Goal: Task Accomplishment & Management: Manage account settings

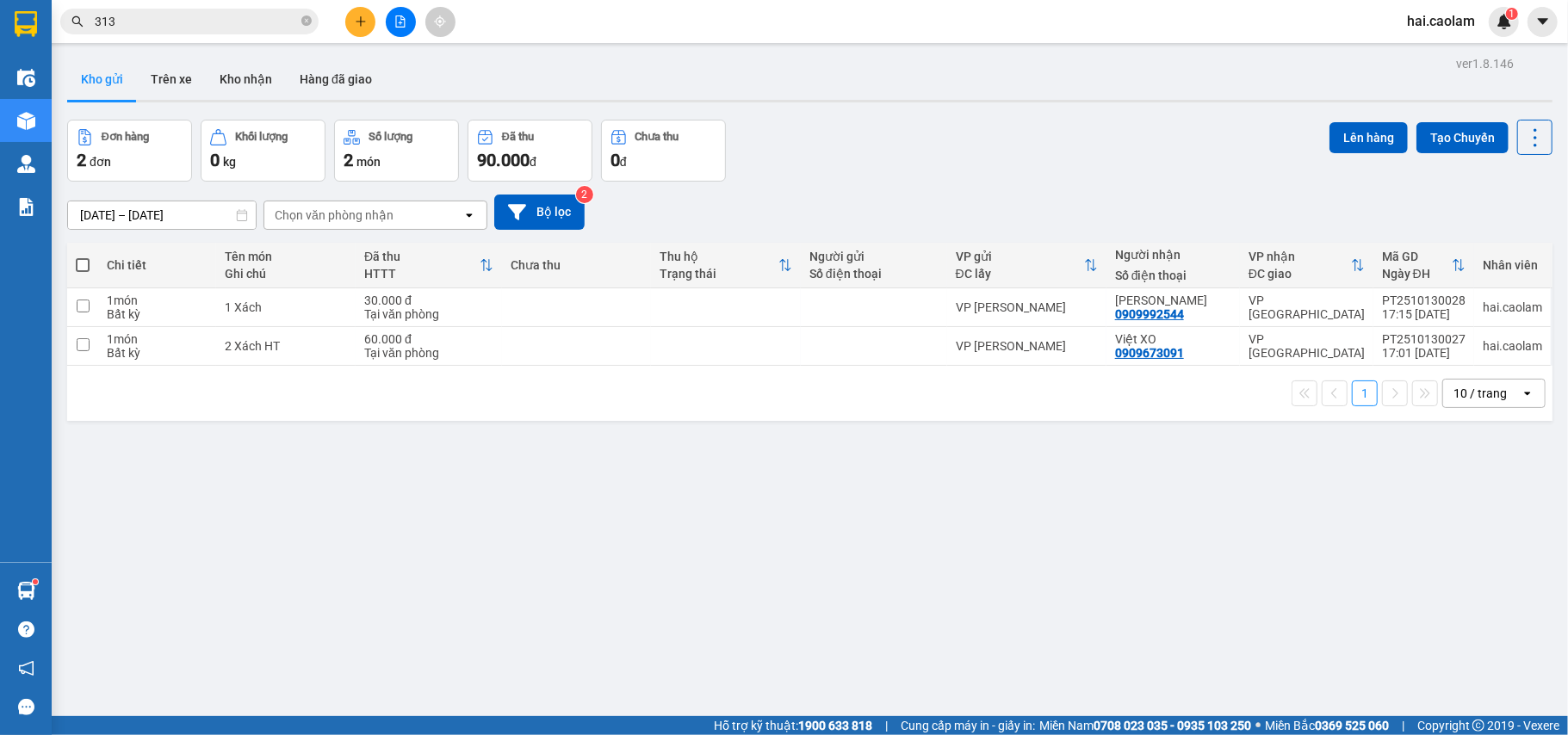
drag, startPoint x: 232, startPoint y: 70, endPoint x: 435, endPoint y: 96, distance: 204.7
click at [233, 70] on button "Kho nhận" at bounding box center [246, 79] width 80 height 41
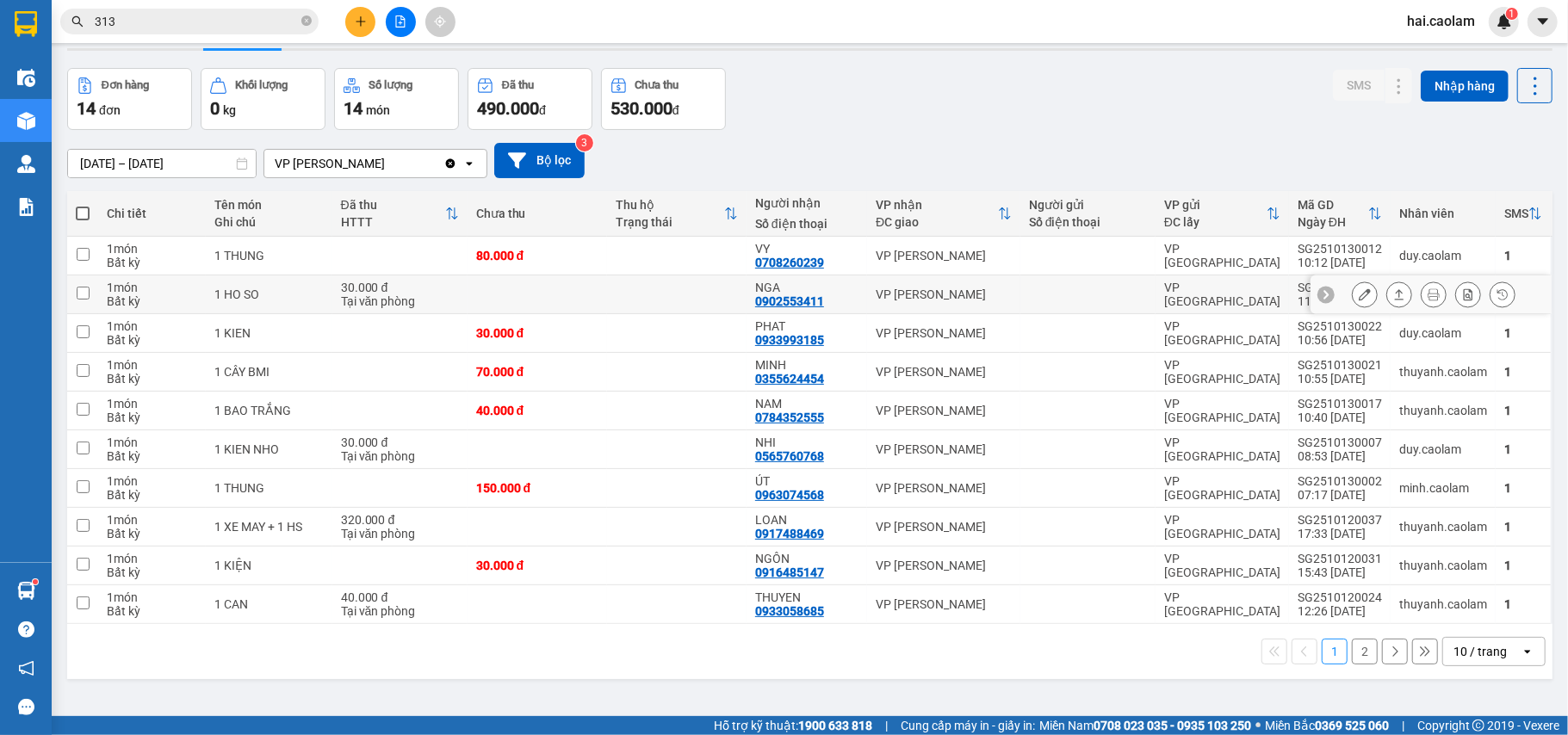
scroll to position [80, 0]
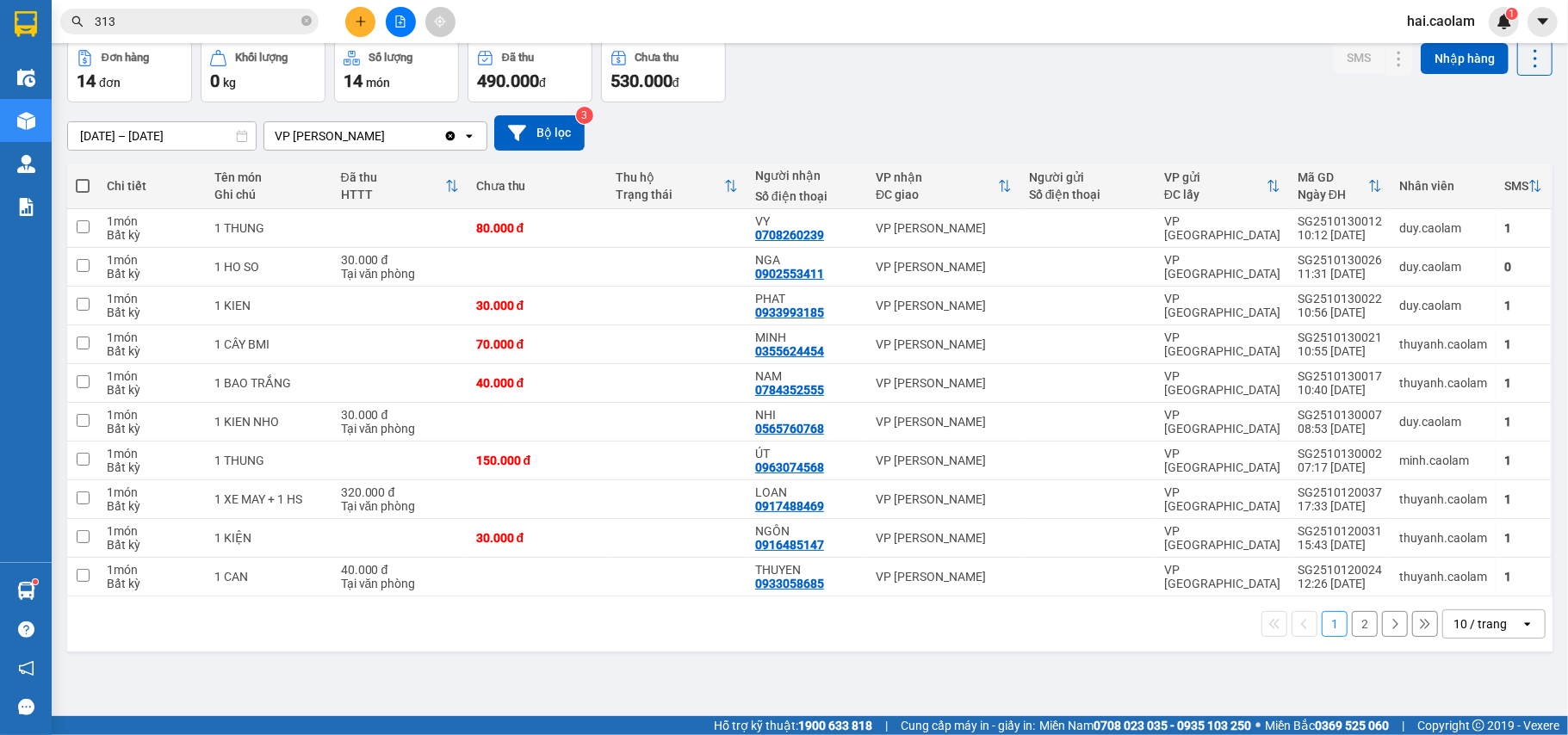
click at [1474, 627] on div "10 / trang" at bounding box center [1480, 625] width 53 height 18
click at [1454, 593] on span "100 / trang" at bounding box center [1469, 592] width 62 height 18
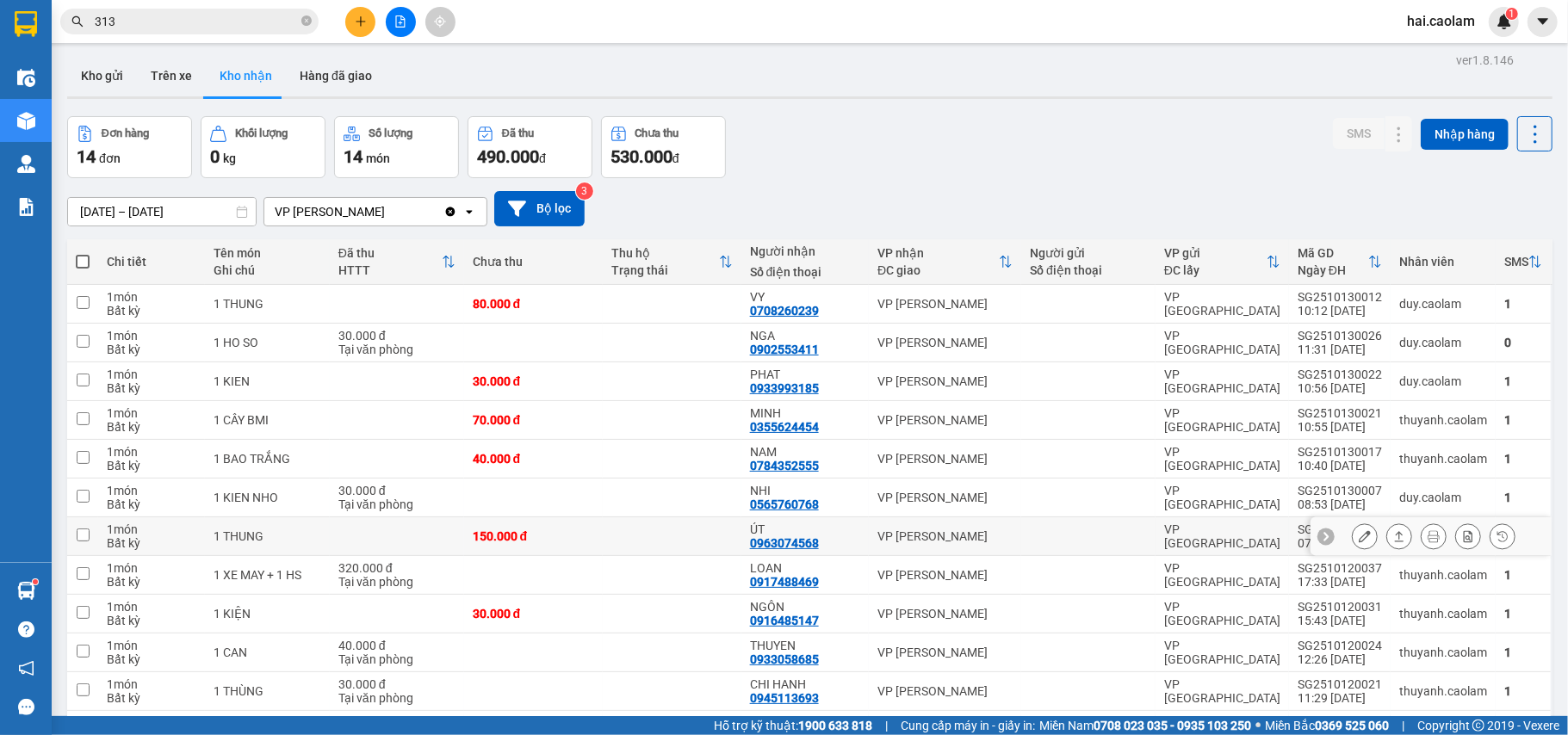
scroll to position [0, 0]
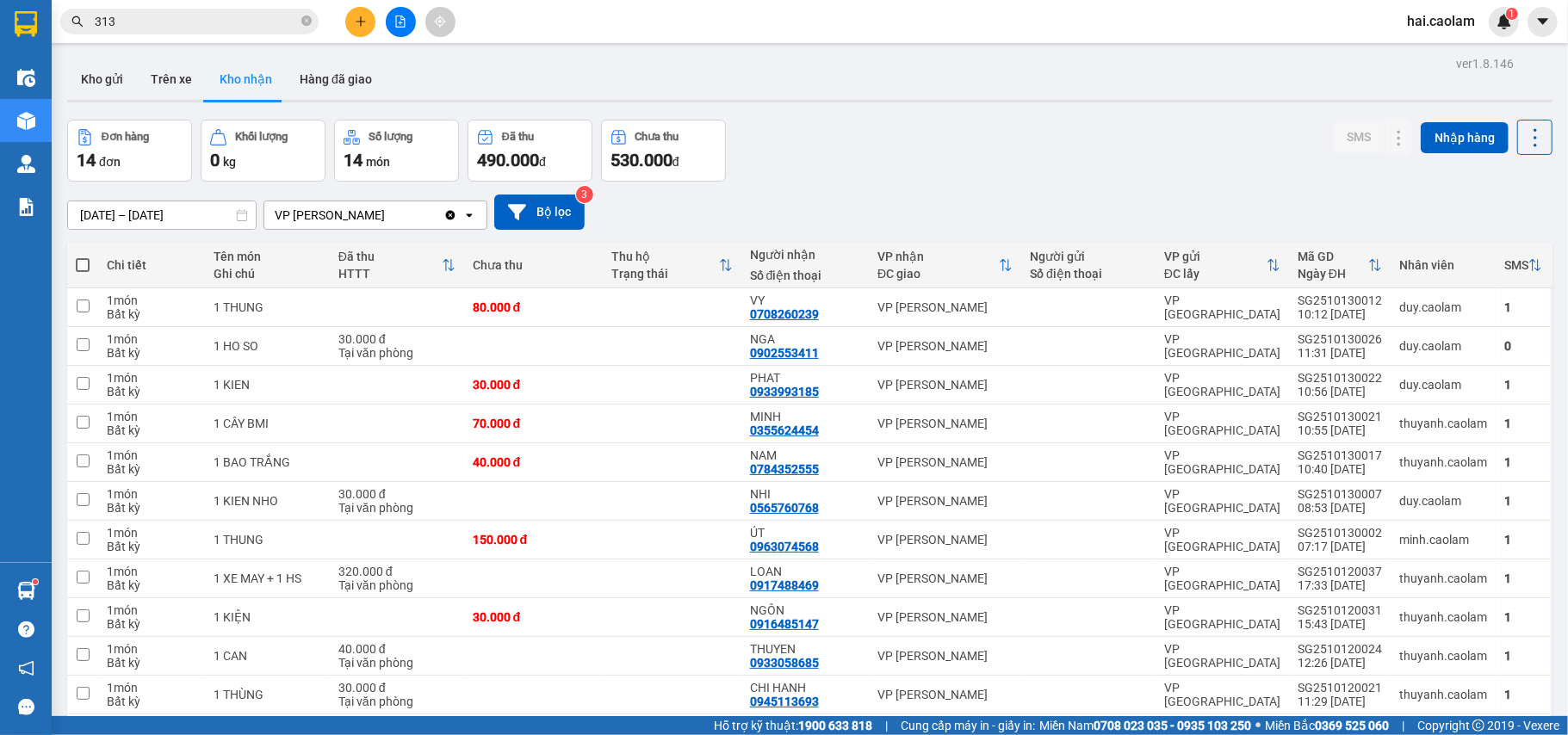
click at [133, 220] on input "[DATE] – [DATE]" at bounding box center [162, 214] width 188 height 27
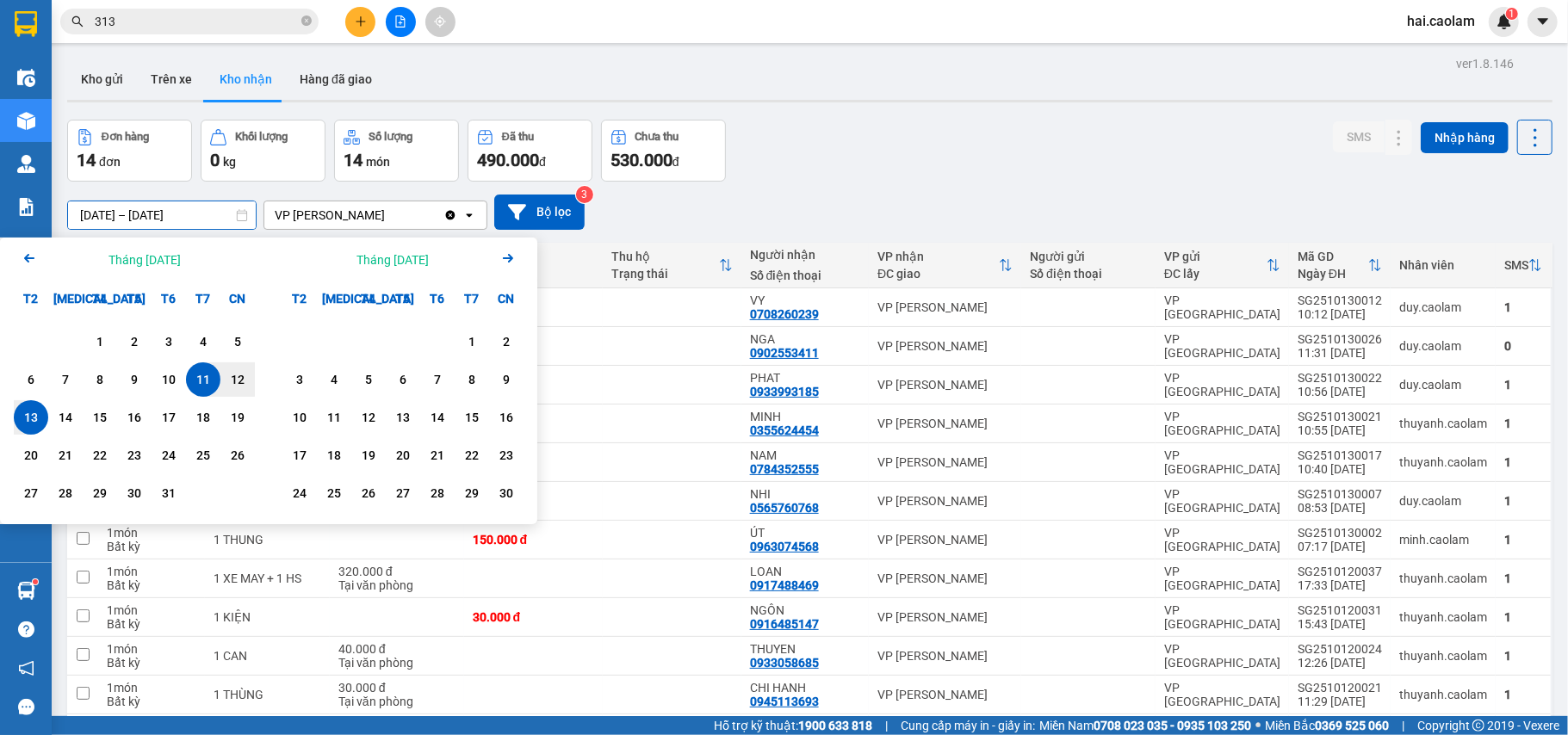
click at [15, 265] on div "Arrow Left Tháng [DATE]" at bounding box center [134, 260] width 269 height 44
click at [25, 255] on icon "Arrow Left" at bounding box center [30, 258] width 21 height 21
click at [172, 340] on div "1" at bounding box center [169, 342] width 24 height 21
click at [513, 251] on icon "Arrow Right" at bounding box center [508, 258] width 21 height 21
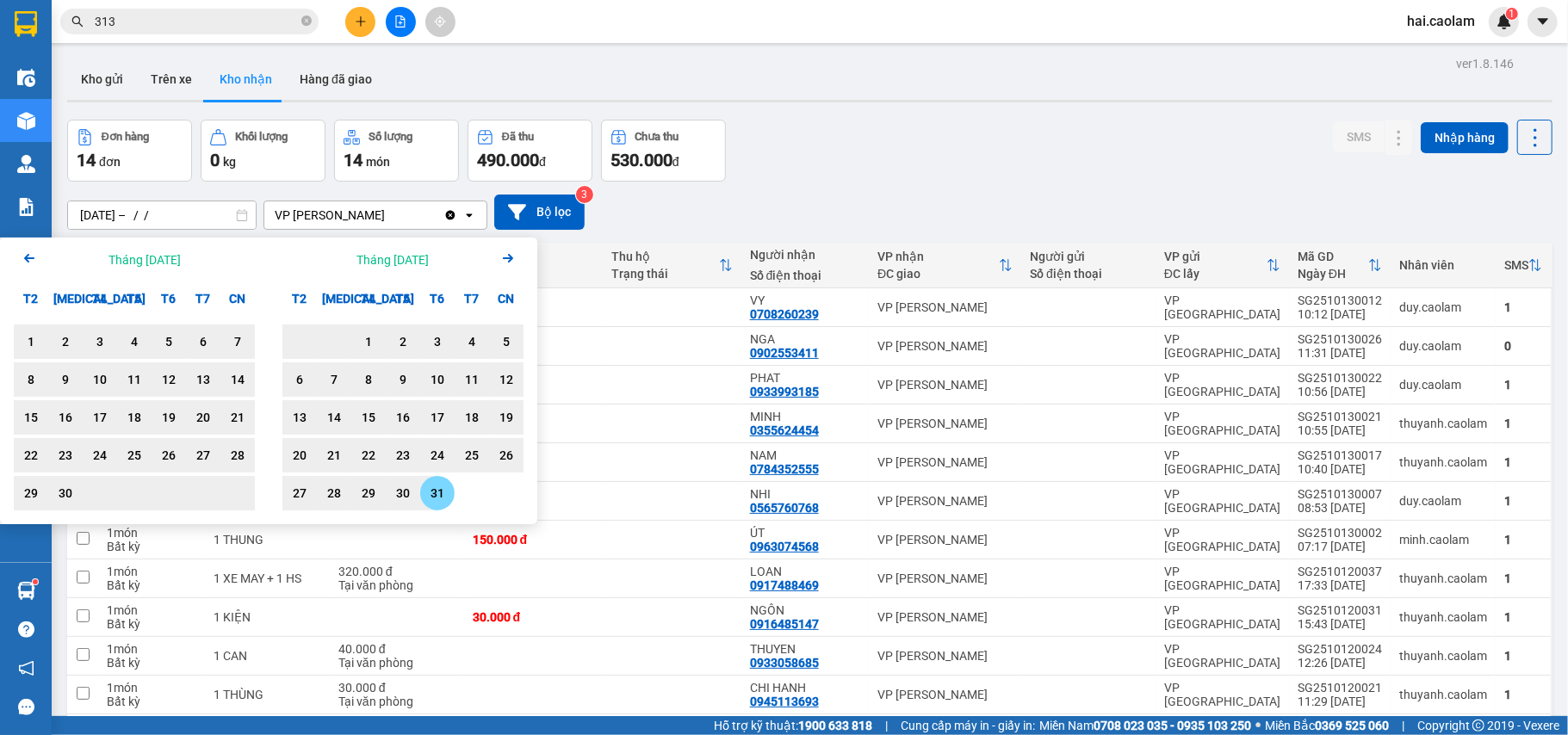
click at [435, 490] on div "31" at bounding box center [438, 494] width 24 height 21
type input "[DATE] – [DATE]"
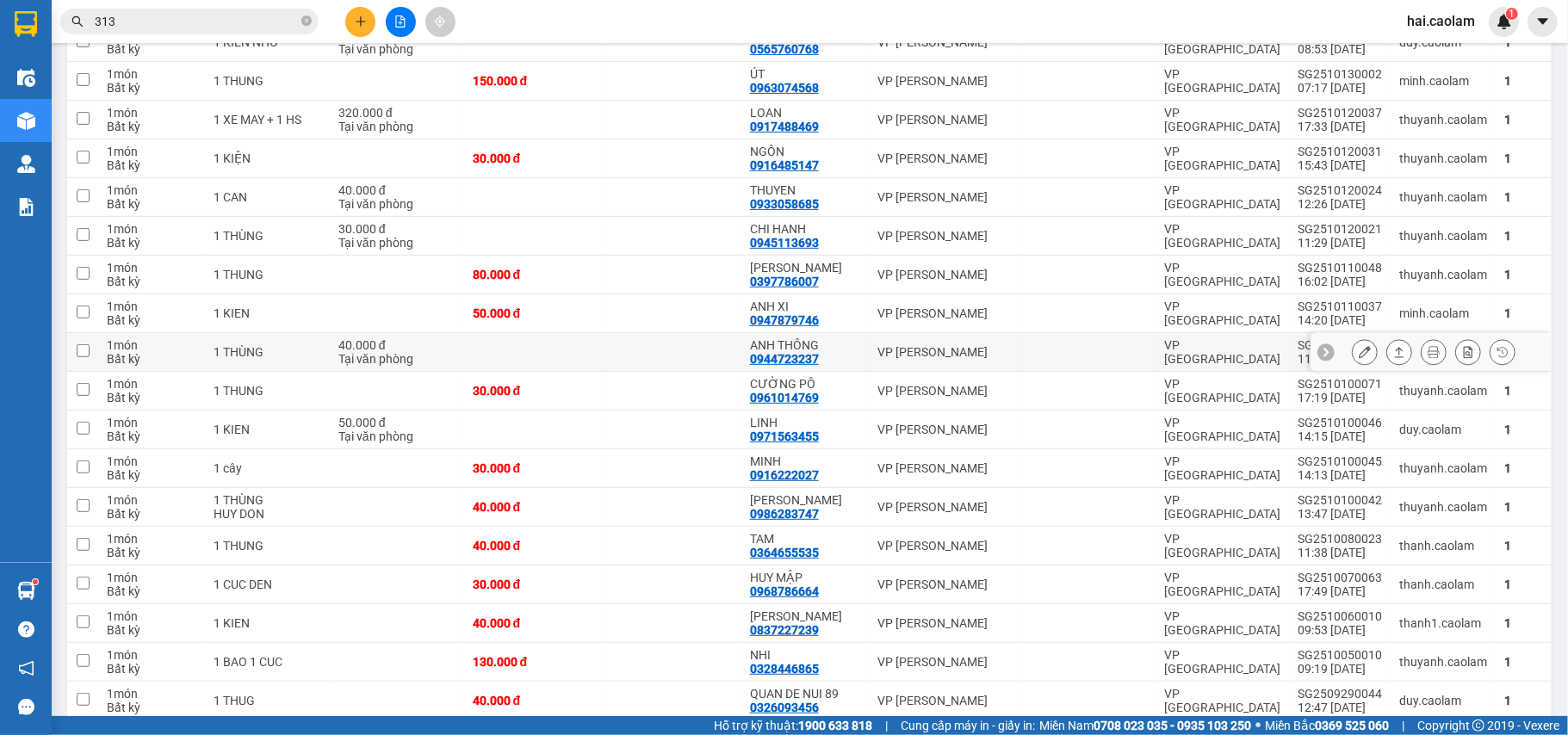
scroll to position [345, 0]
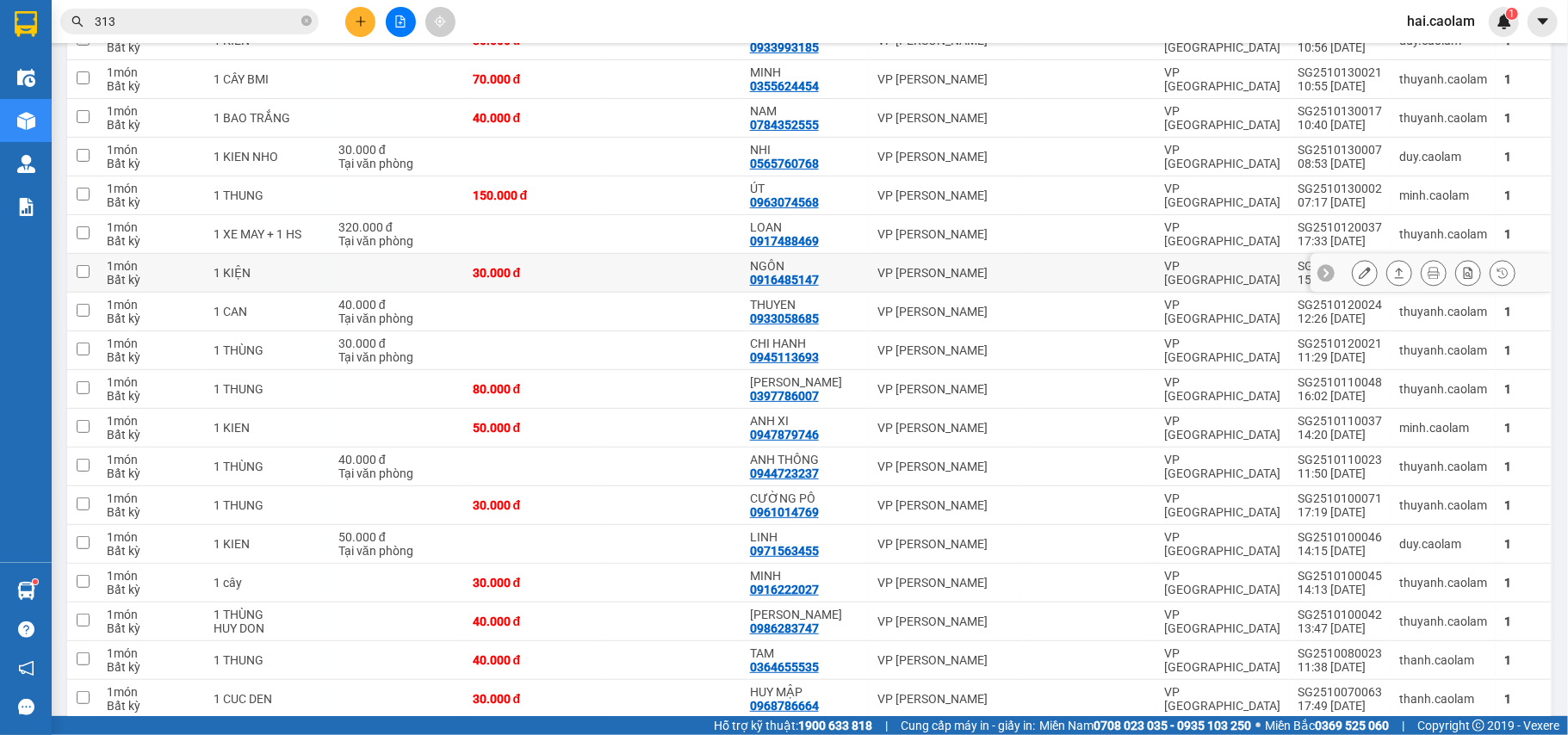
click at [834, 270] on div "NGÔN" at bounding box center [805, 266] width 110 height 14
checkbox input "true"
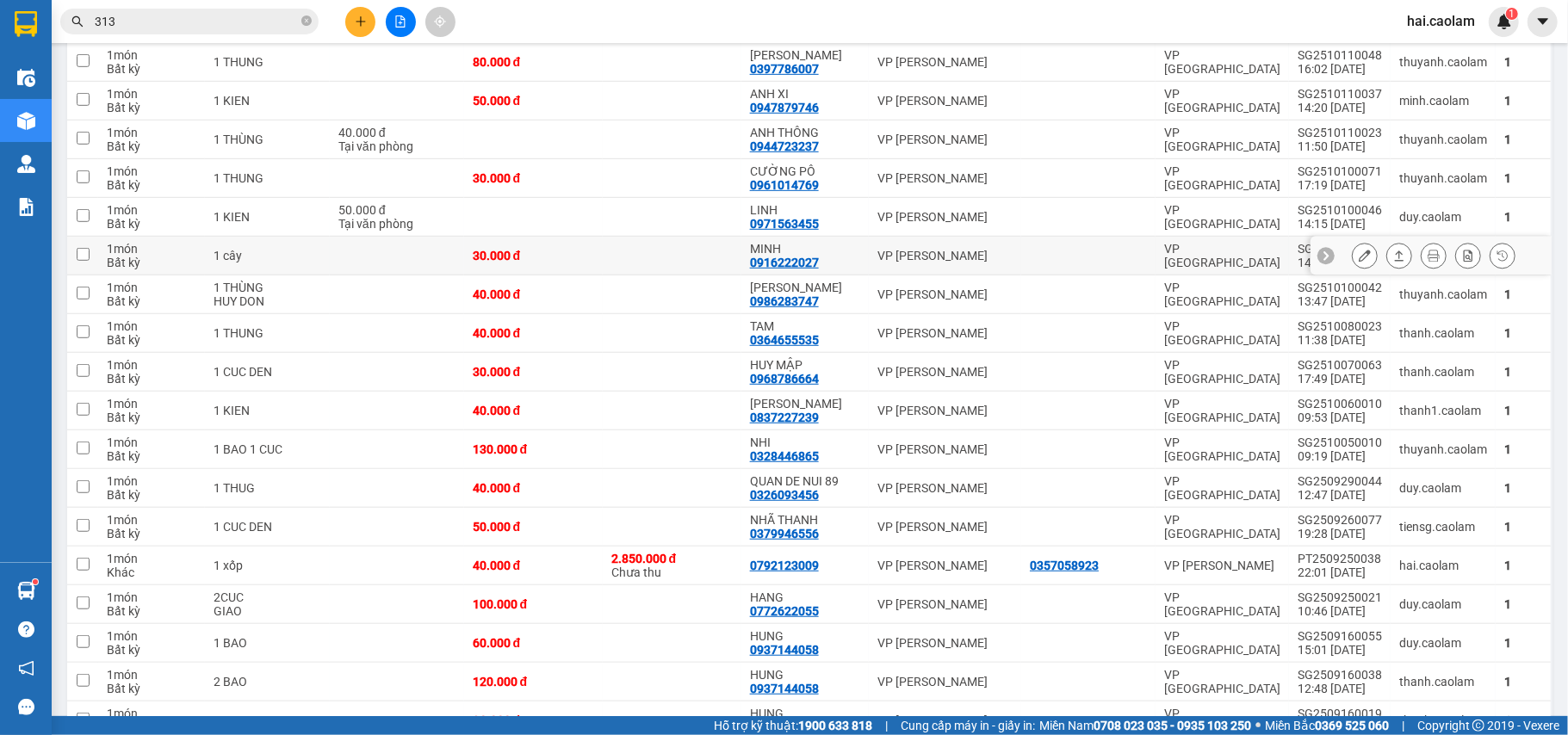
scroll to position [803, 0]
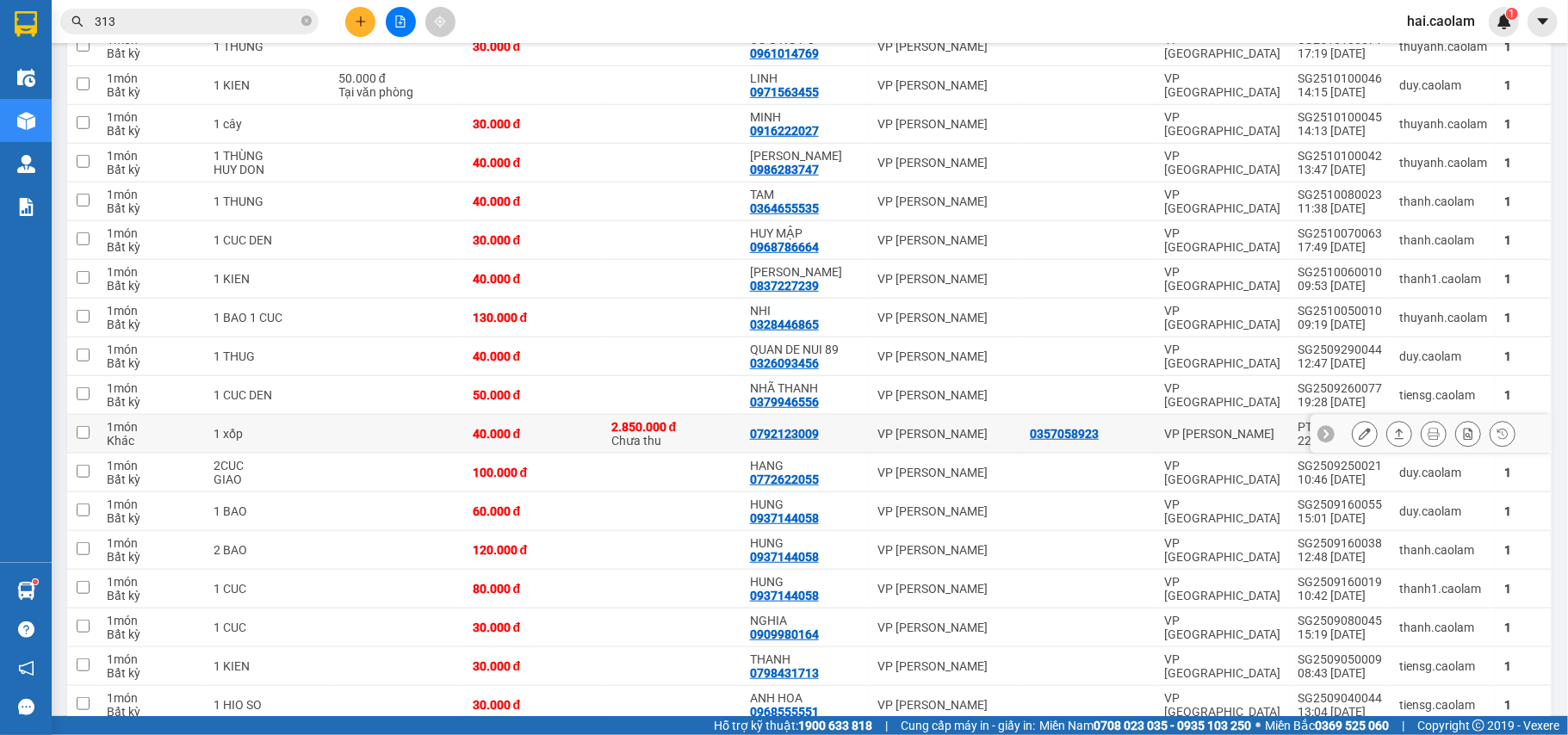
click at [597, 446] on td "40.000 đ" at bounding box center [533, 434] width 138 height 38
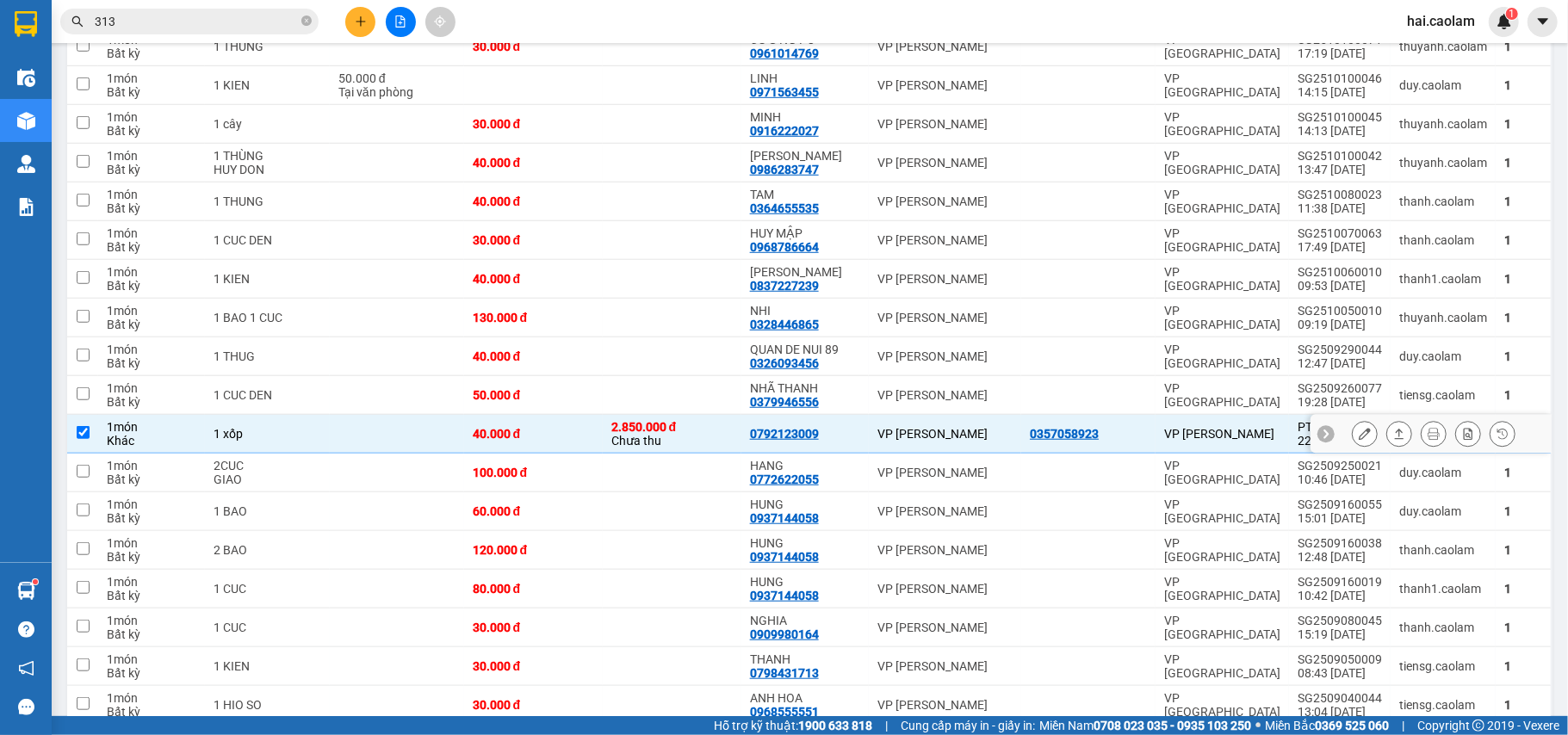
click at [597, 448] on td "40.000 đ" at bounding box center [533, 434] width 138 height 38
checkbox input "false"
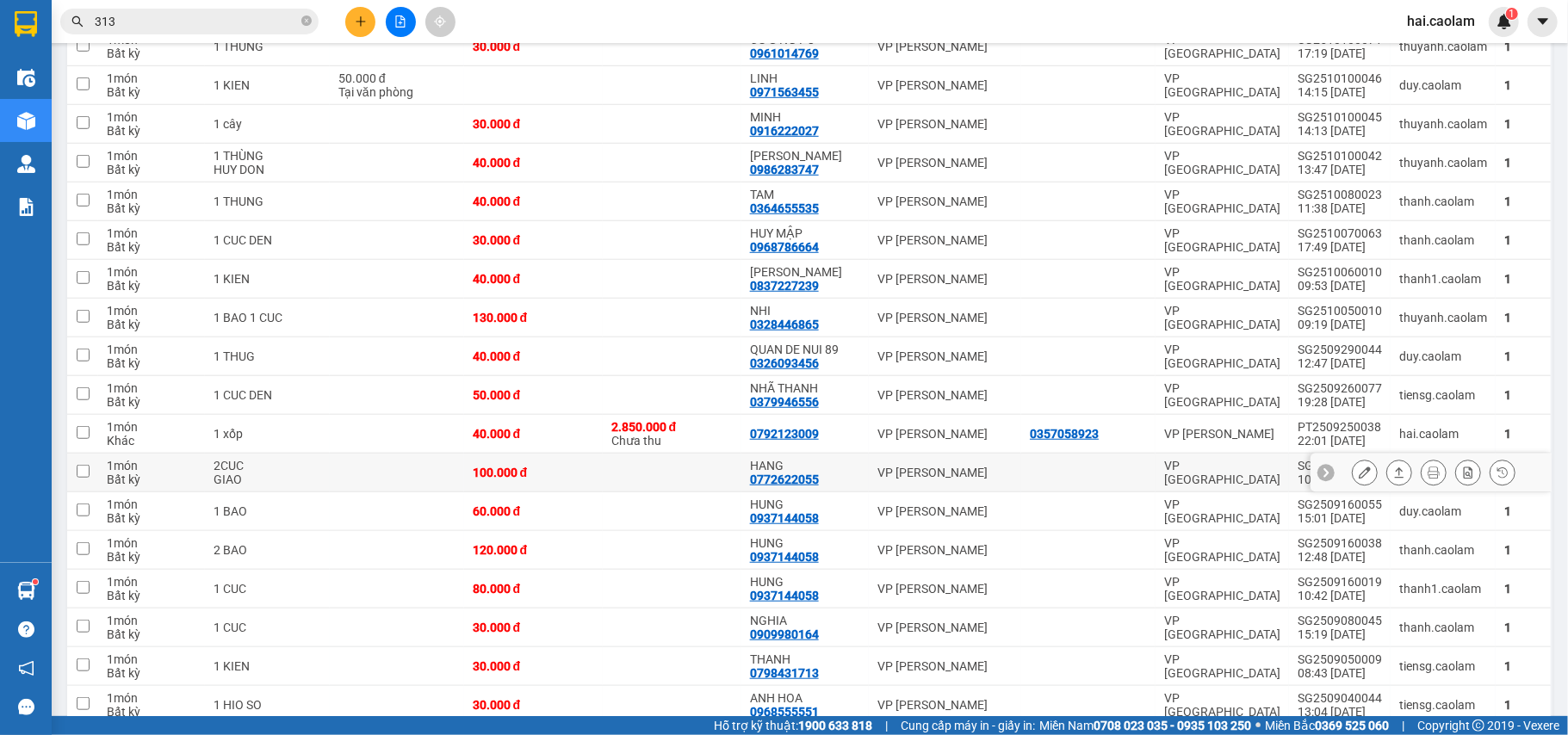
click at [582, 479] on div "100.000 đ" at bounding box center [533, 472] width 122 height 14
checkbox input "true"
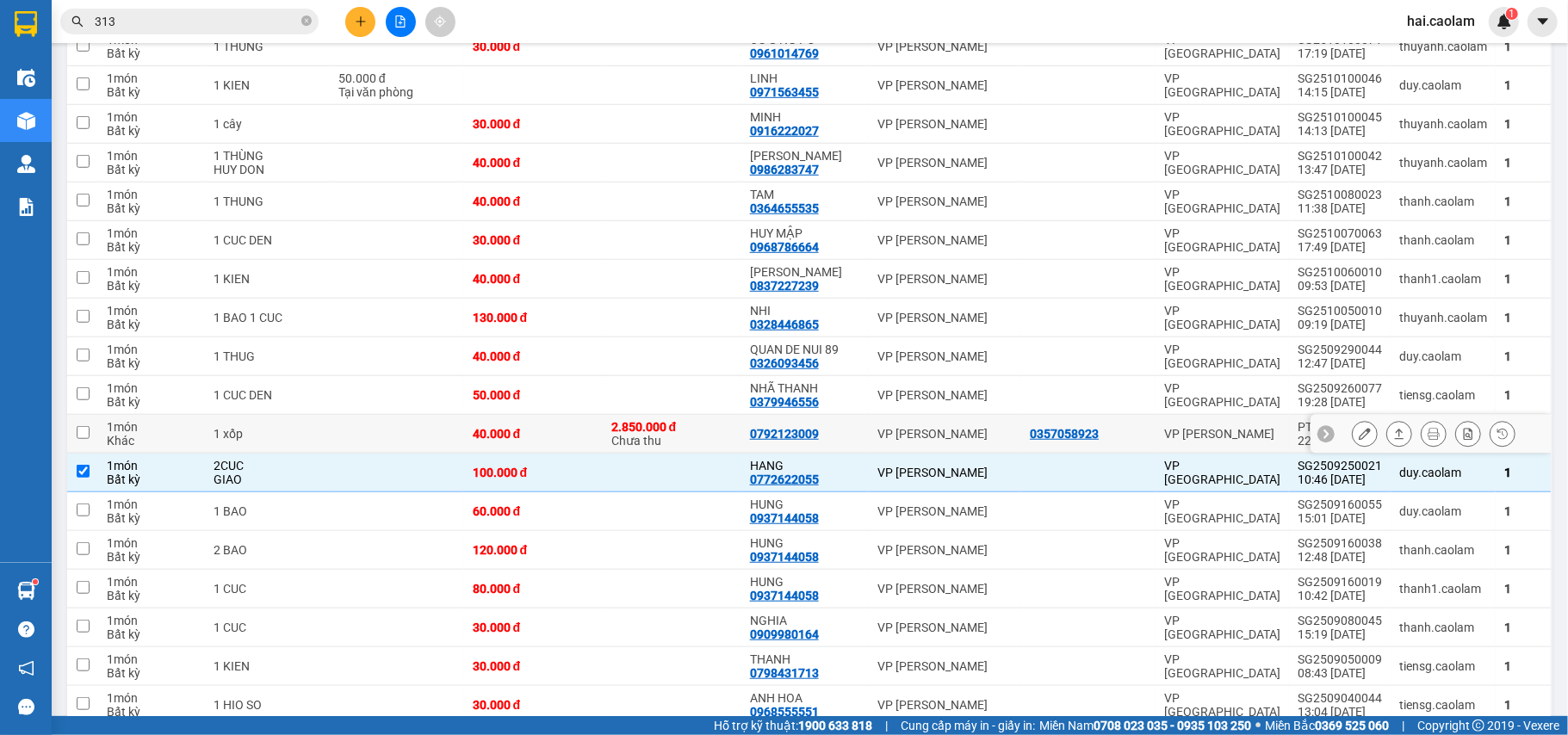
click at [589, 441] on div "40.000 đ" at bounding box center [533, 434] width 122 height 14
checkbox input "true"
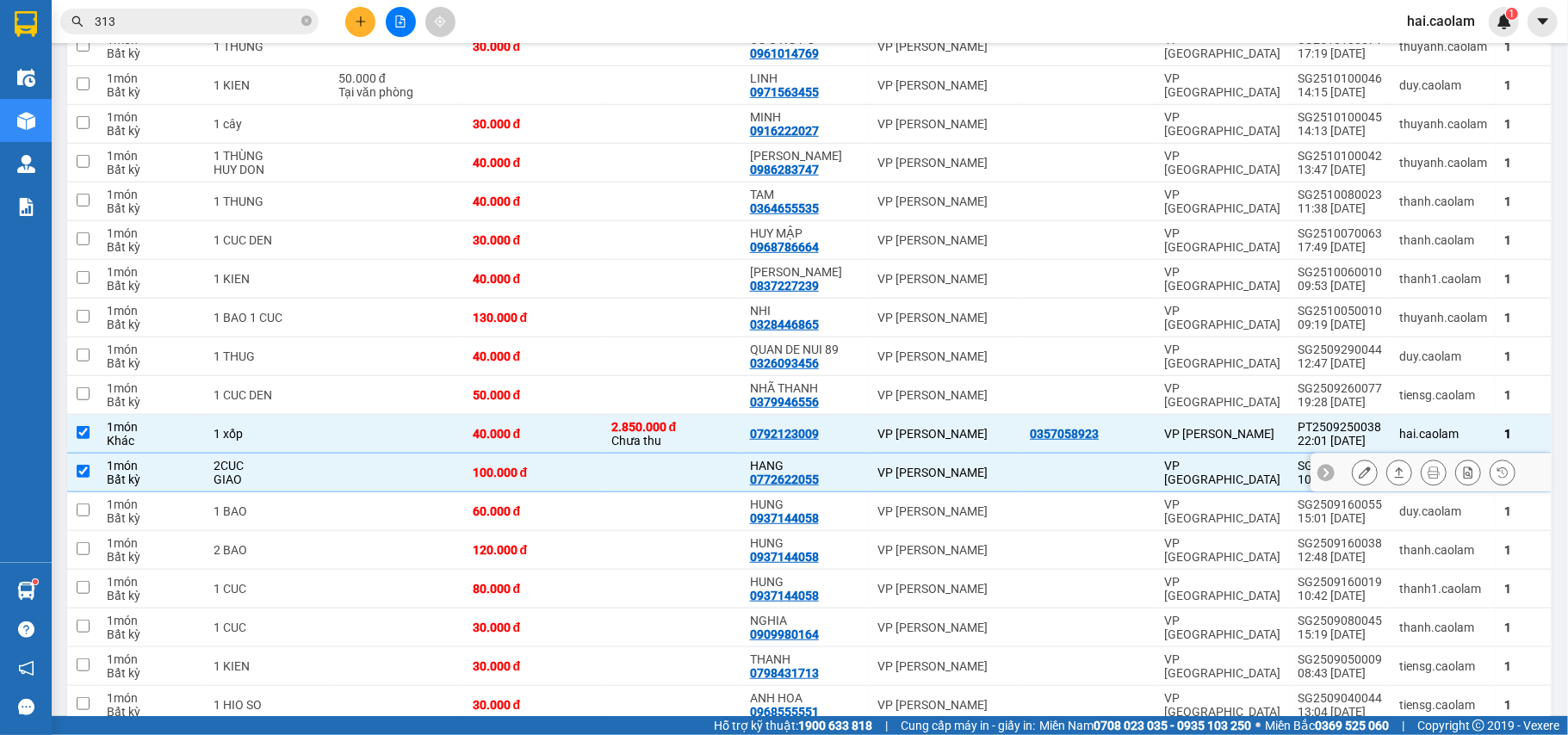
click at [620, 489] on td at bounding box center [672, 473] width 138 height 38
checkbox input "false"
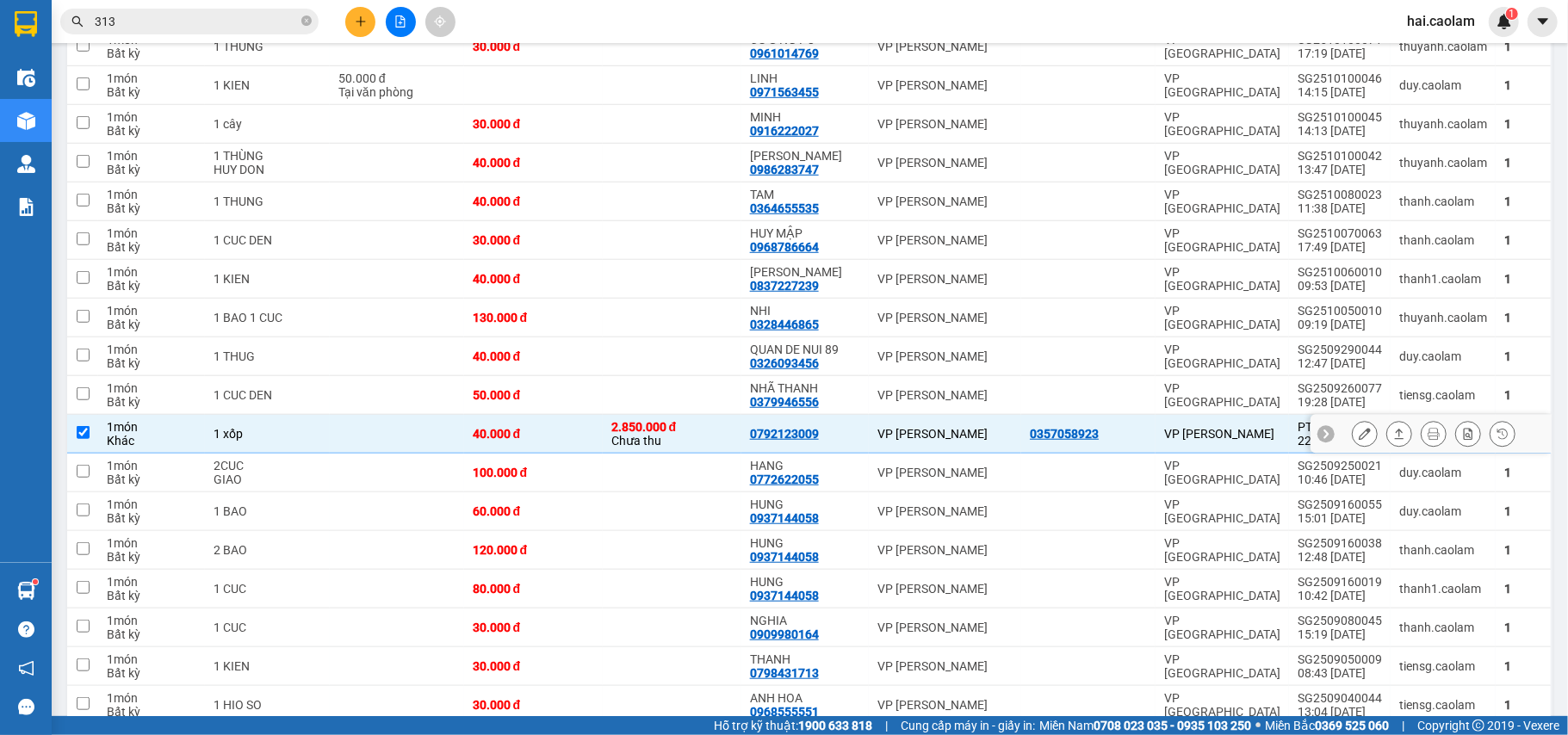
click at [585, 441] on div "40.000 đ" at bounding box center [533, 434] width 122 height 14
checkbox input "false"
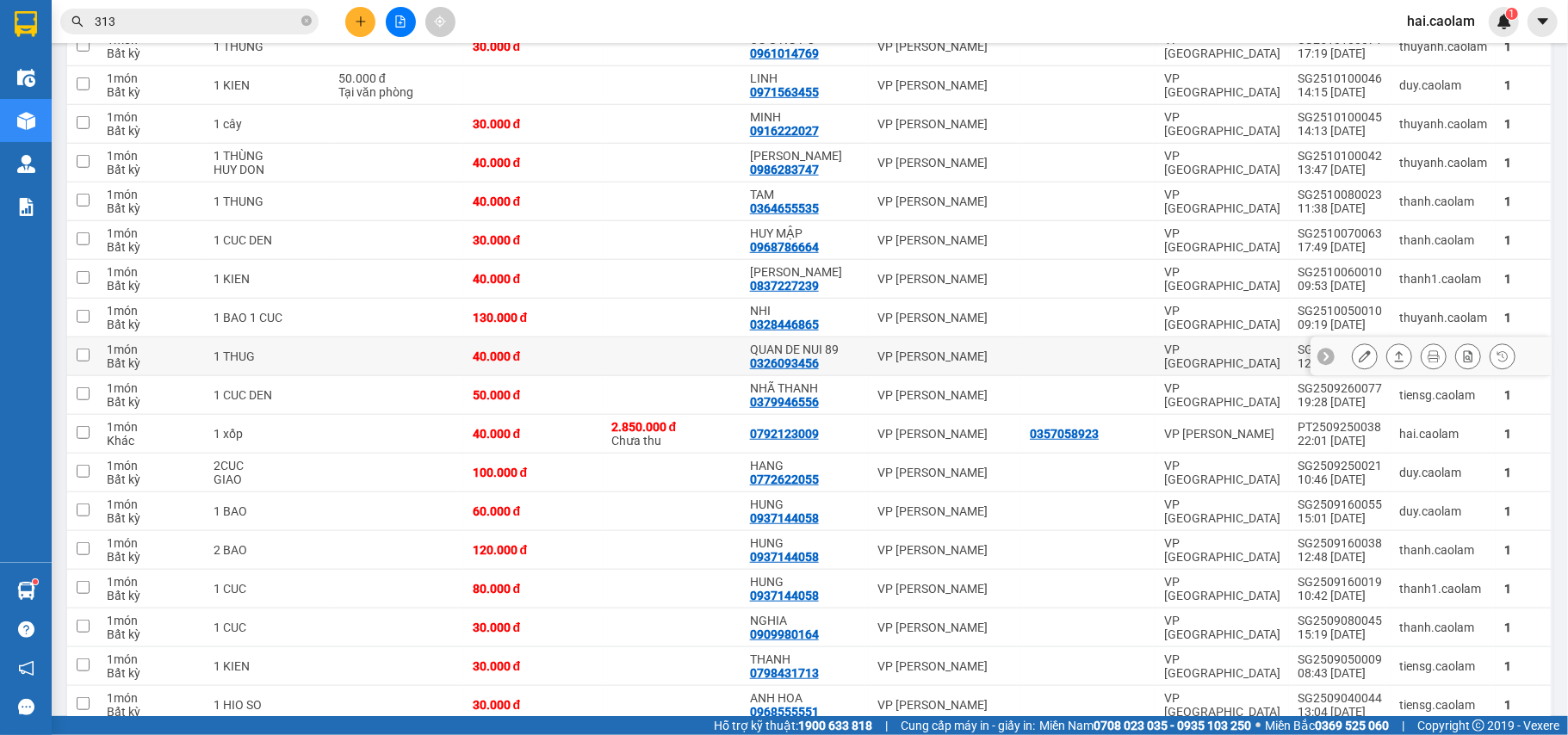
click at [707, 356] on td at bounding box center [672, 357] width 138 height 38
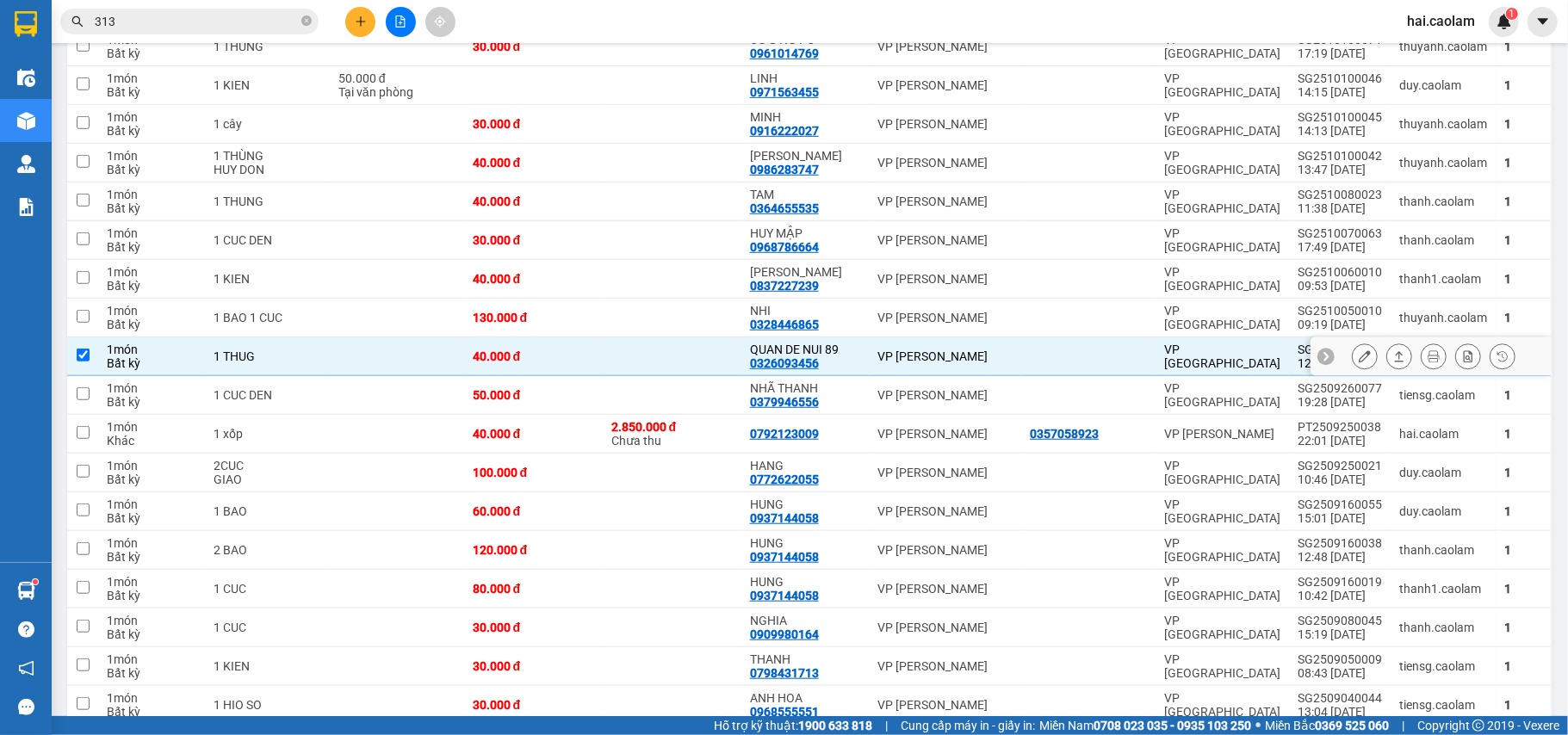
click at [707, 356] on td at bounding box center [672, 357] width 138 height 38
checkbox input "false"
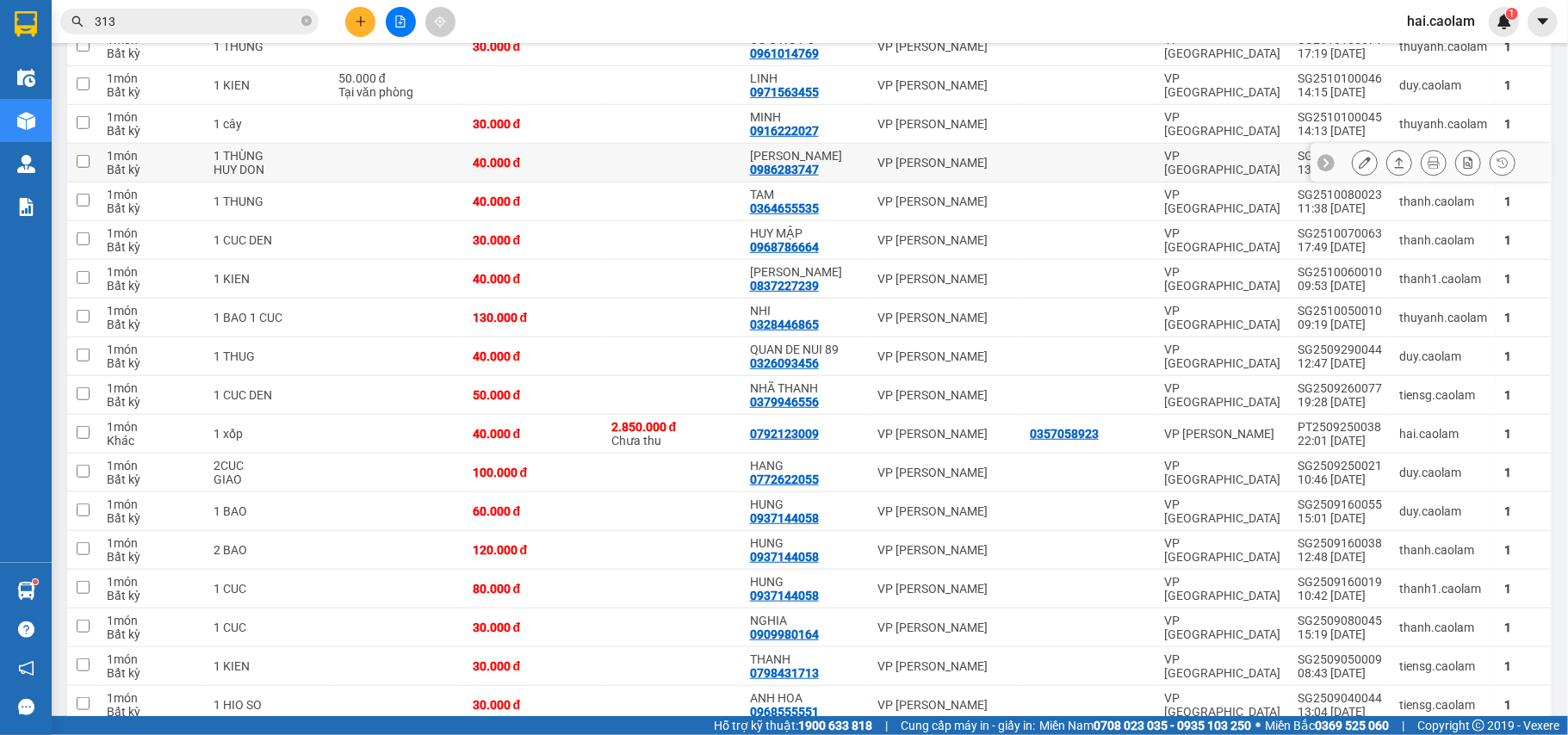
click at [666, 173] on td at bounding box center [672, 163] width 138 height 38
checkbox input "true"
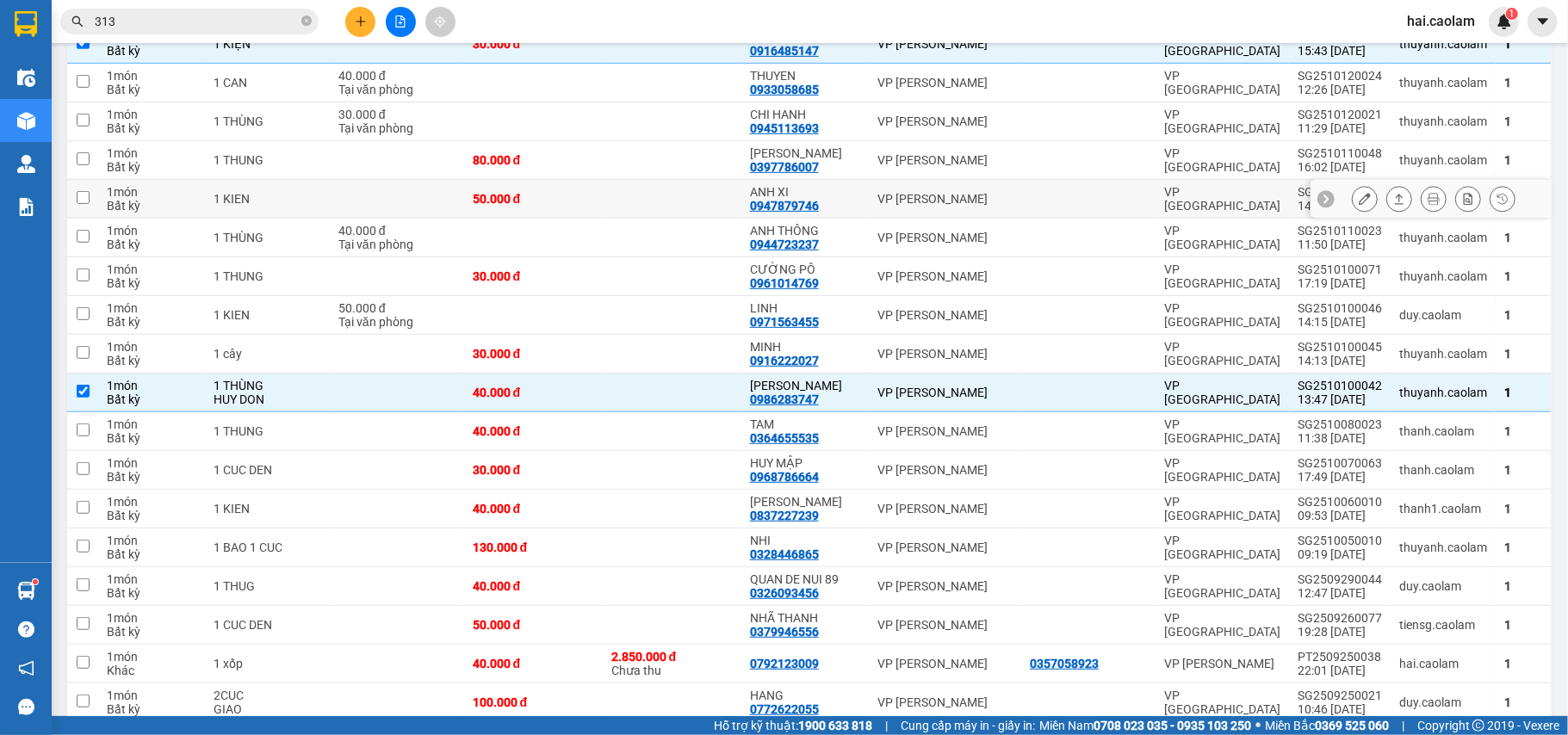
scroll to position [458, 0]
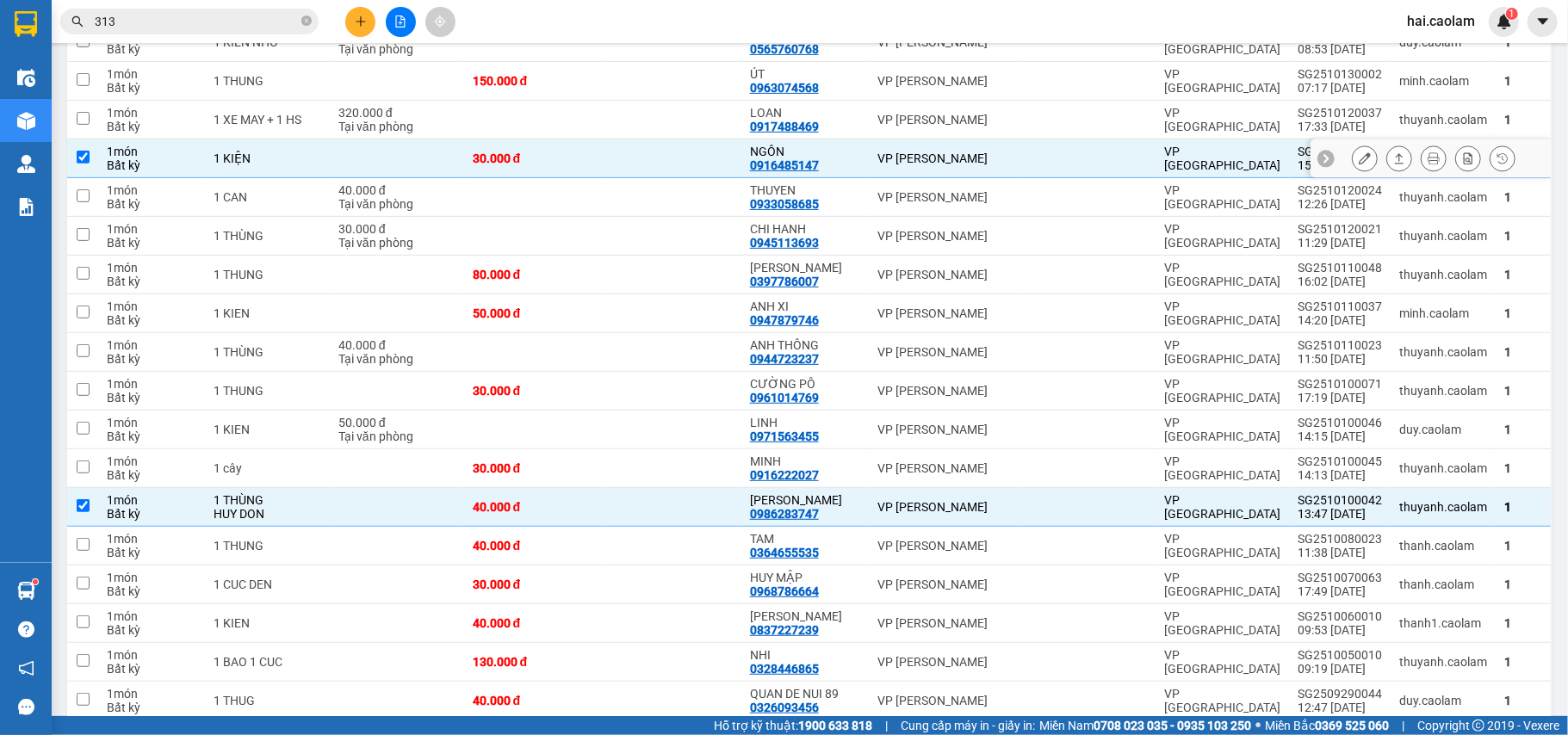
click at [733, 159] on td at bounding box center [672, 158] width 138 height 38
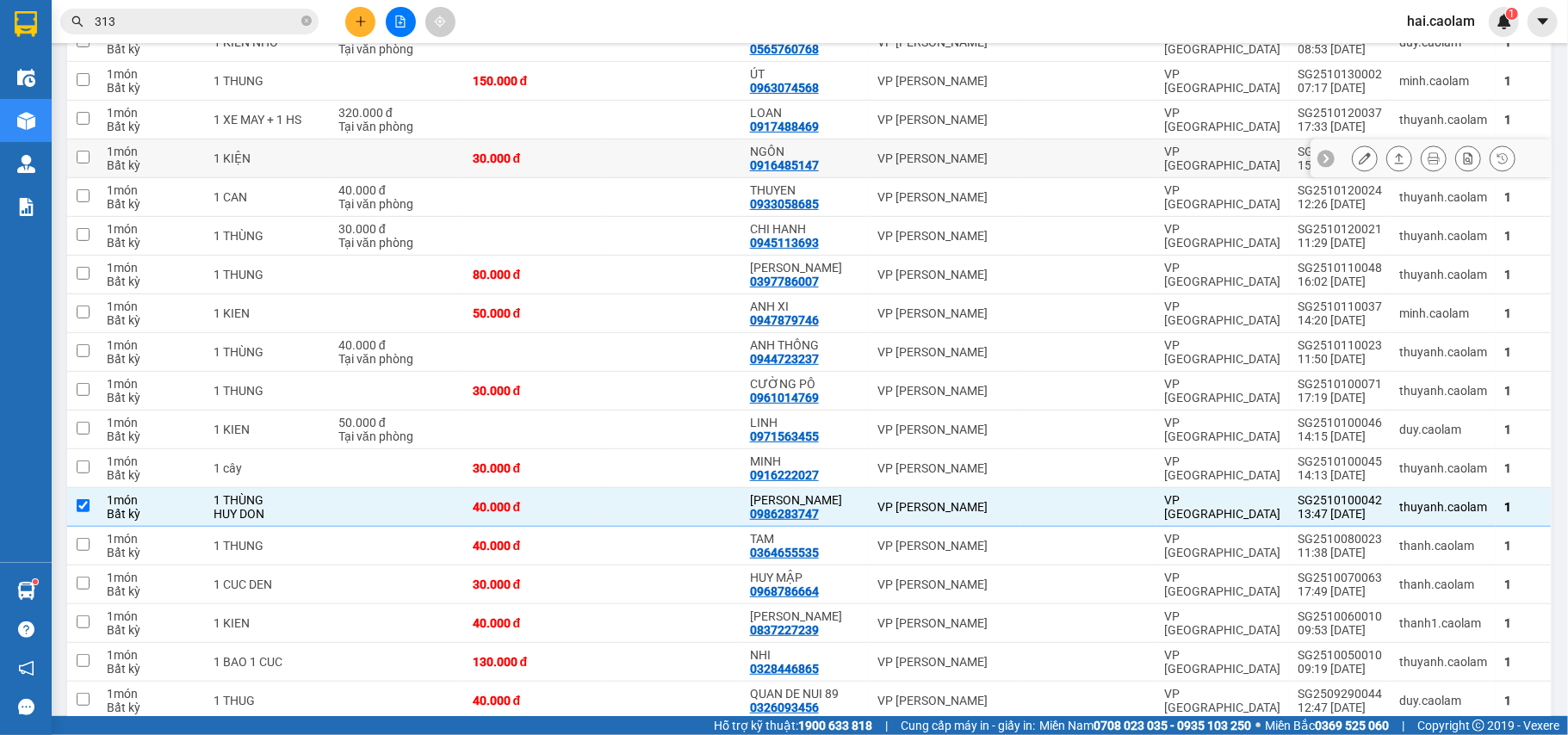
checkbox input "false"
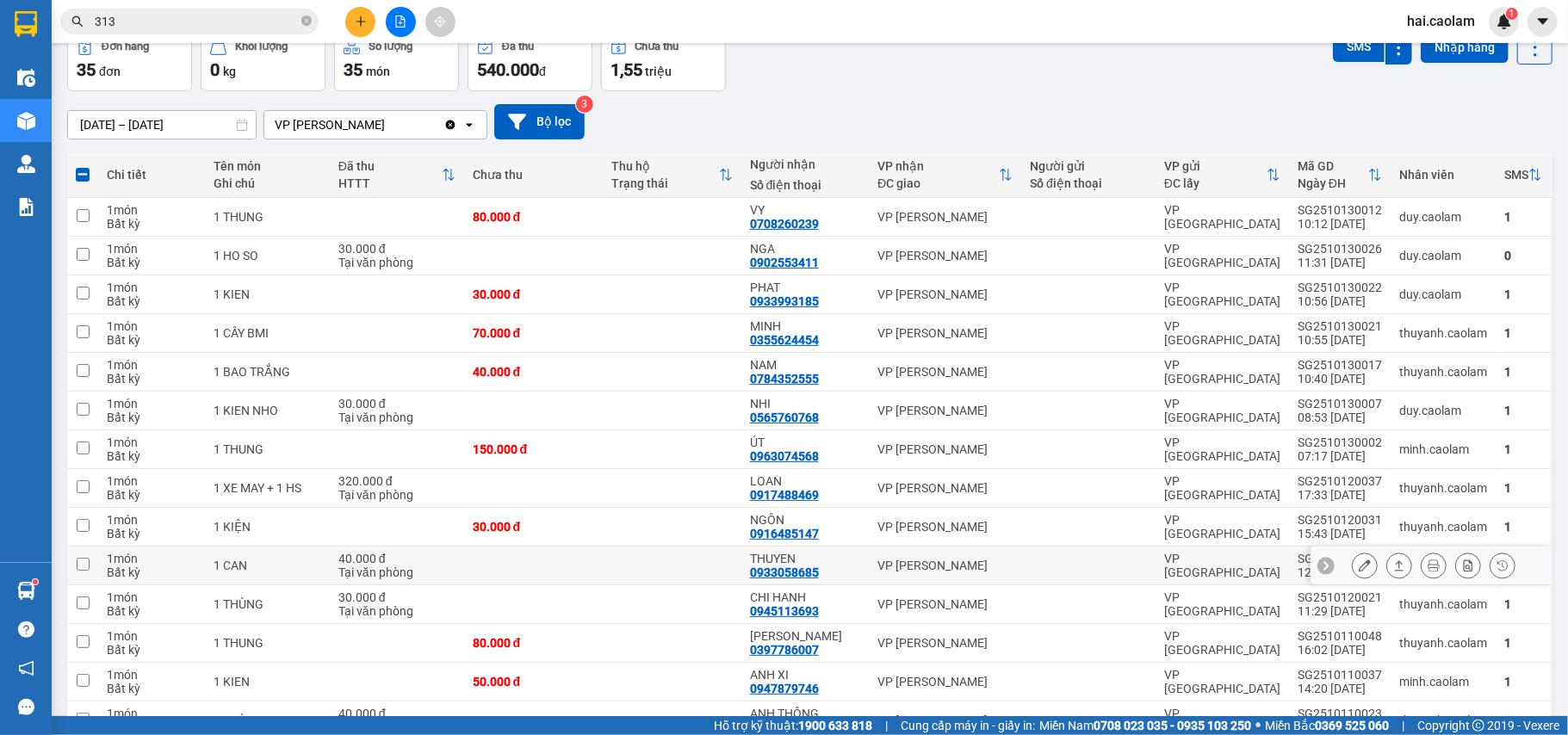
scroll to position [229, 0]
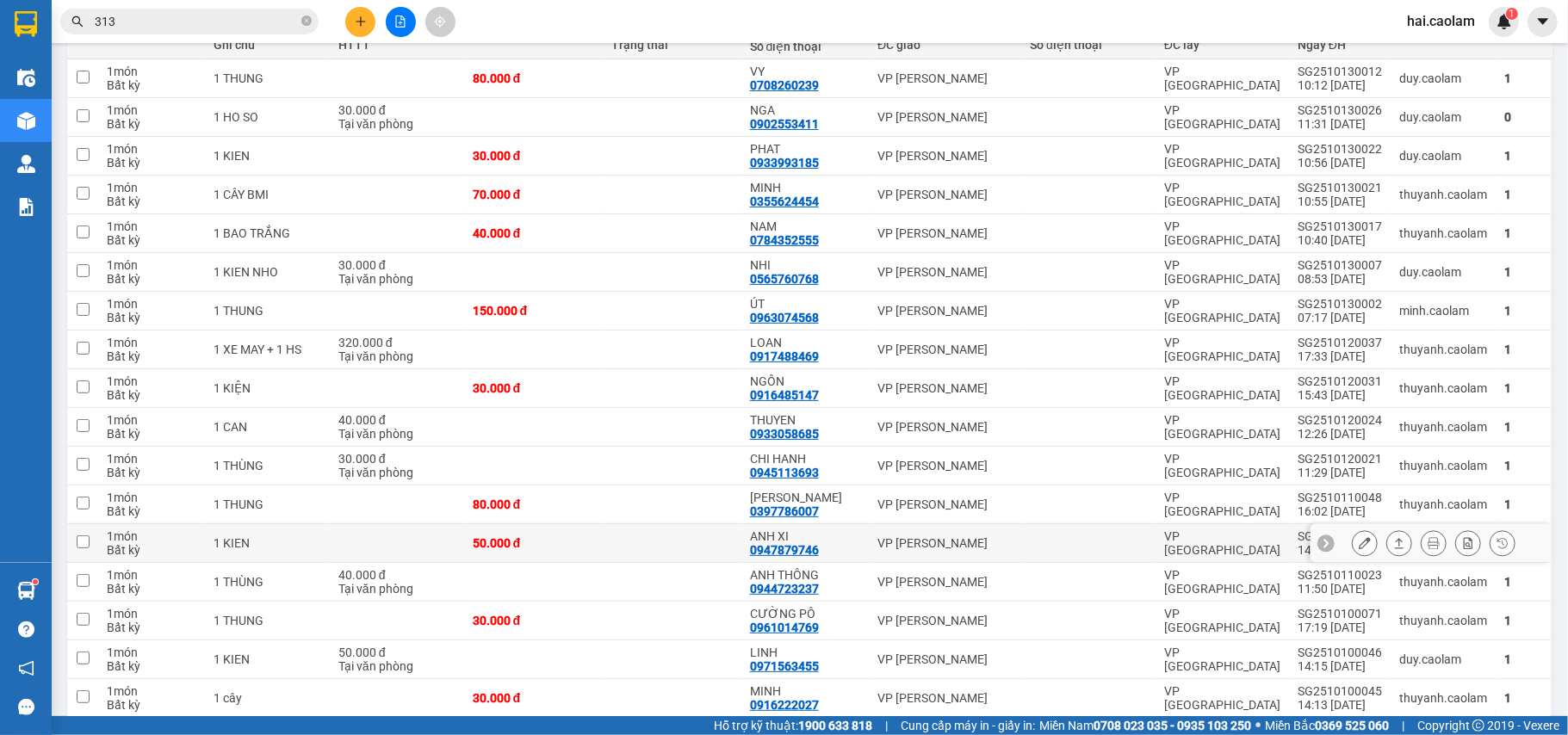
click at [583, 535] on td "50.000 đ" at bounding box center [533, 543] width 138 height 38
checkbox input "true"
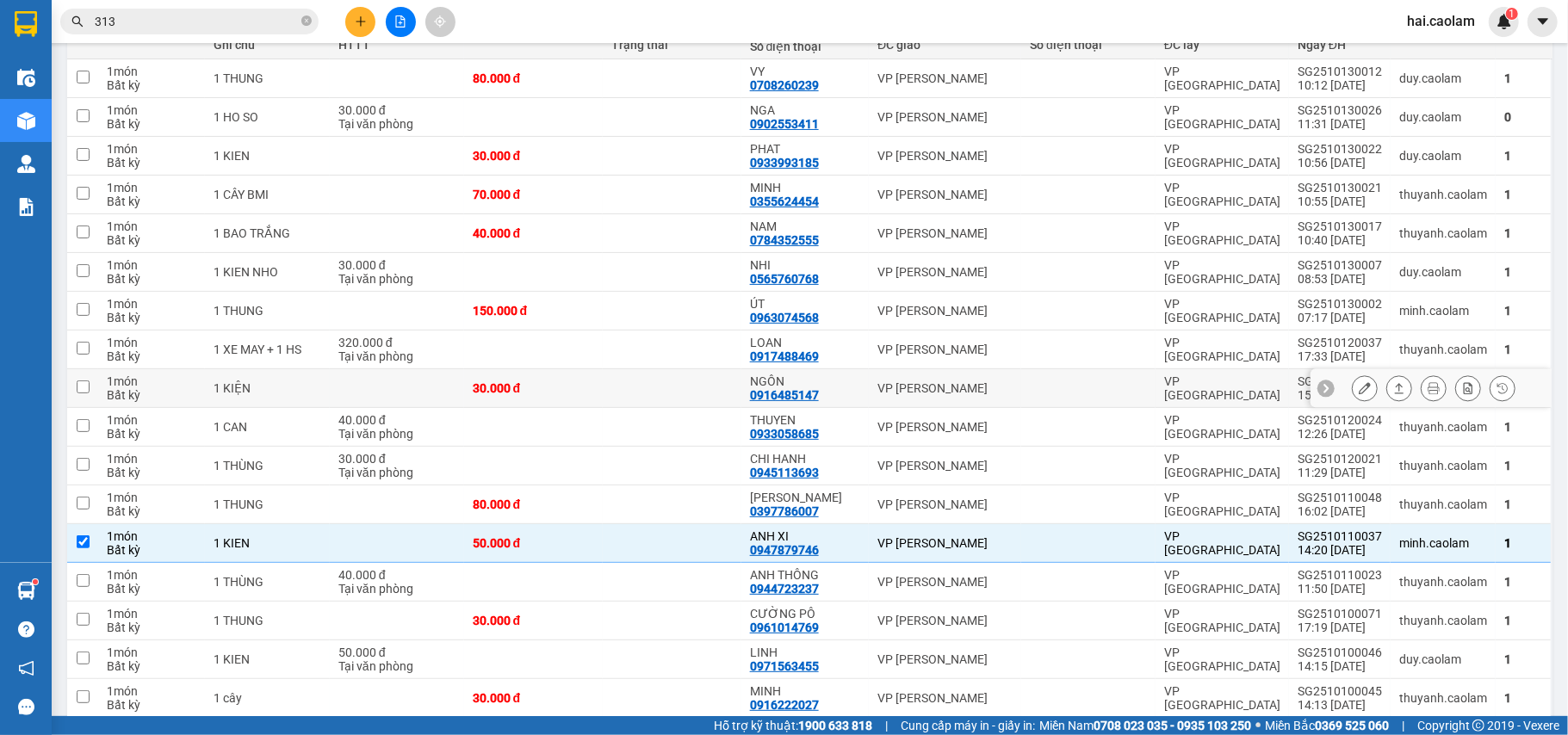
click at [648, 386] on td at bounding box center [672, 388] width 138 height 38
checkbox input "true"
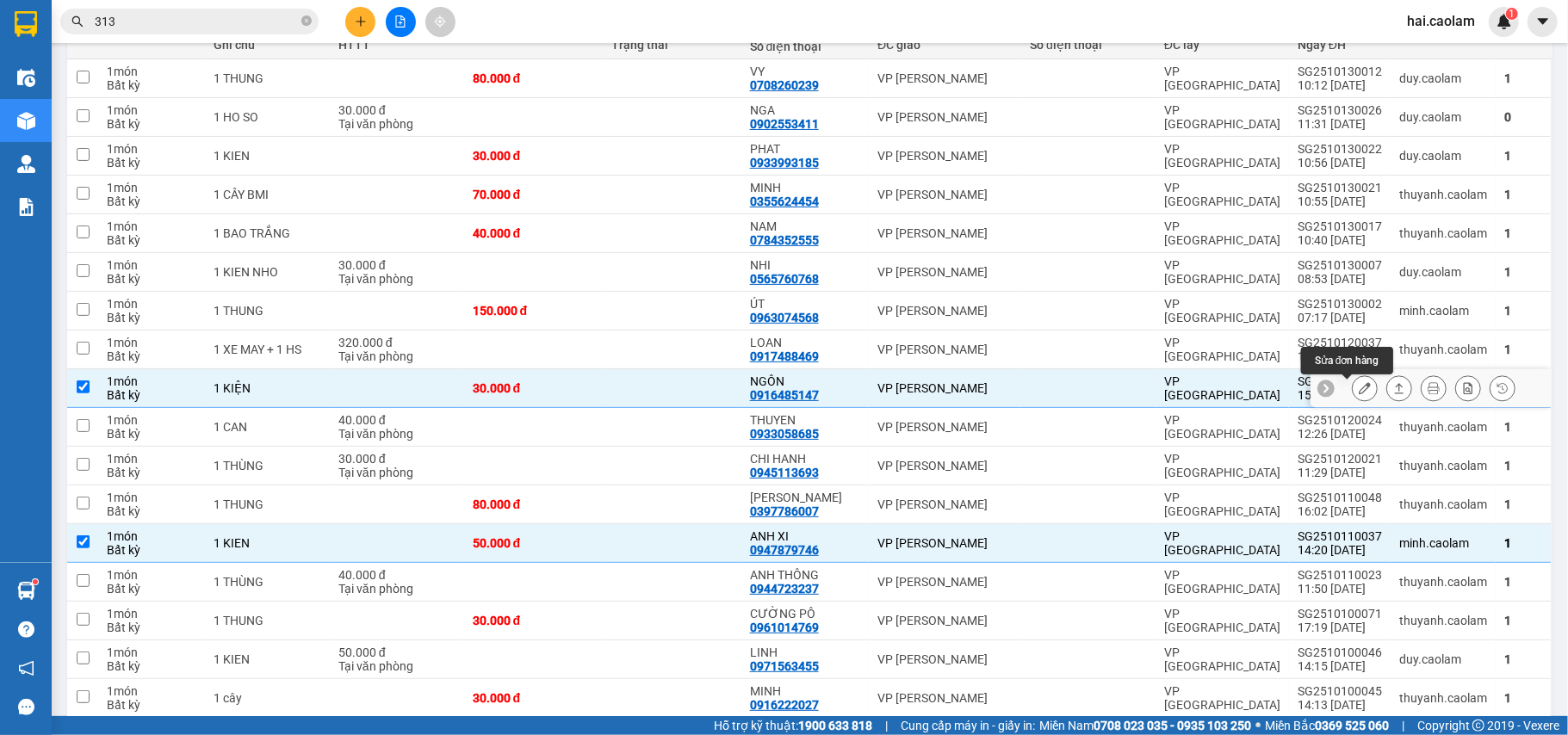
click at [1359, 391] on icon at bounding box center [1365, 388] width 12 height 12
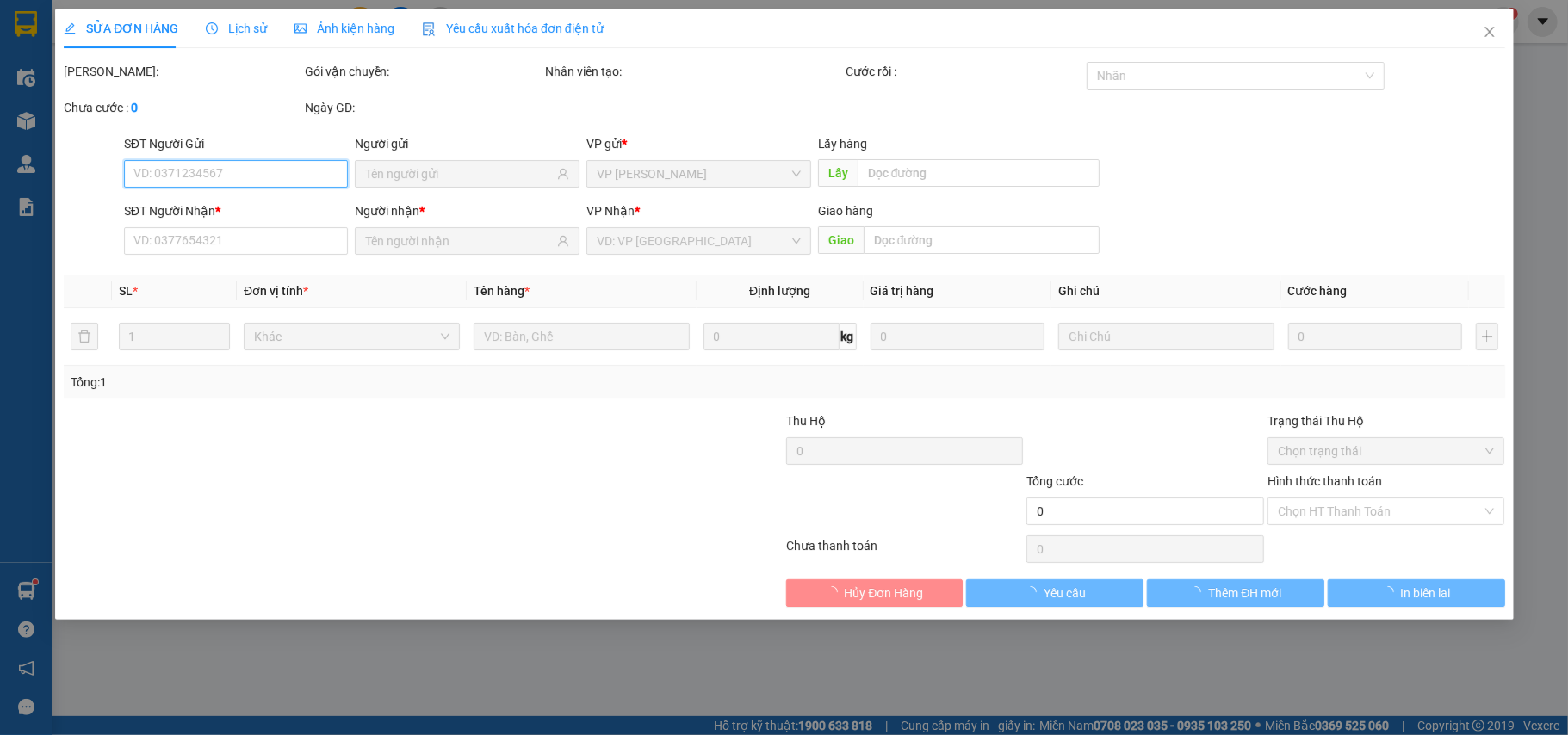
type input "0916485147"
type input "NGÔN"
type input "30.000"
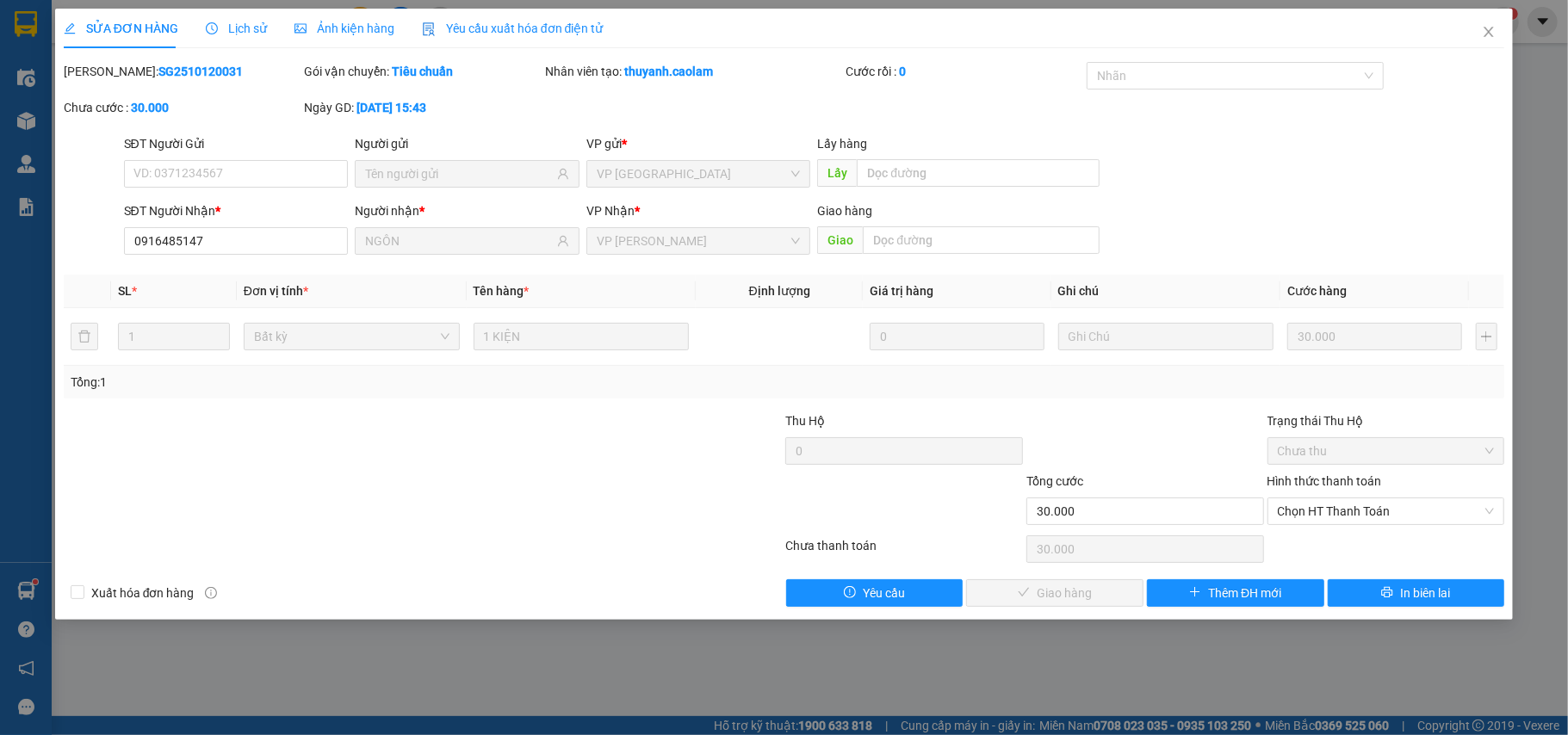
click at [432, 480] on div at bounding box center [303, 501] width 481 height 60
click at [1446, 587] on span "In biên lai" at bounding box center [1424, 593] width 50 height 19
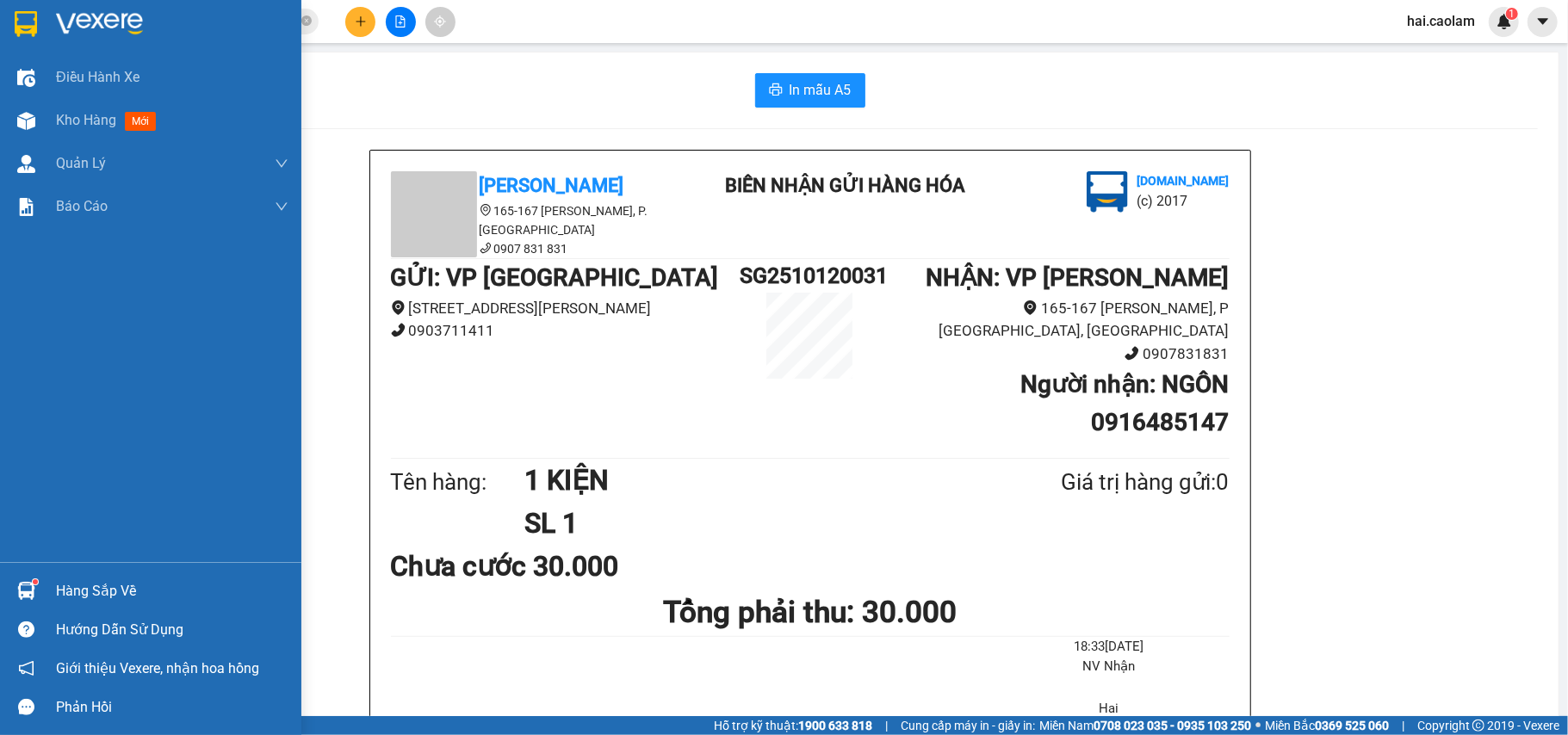
click at [18, 11] on img at bounding box center [26, 24] width 23 height 26
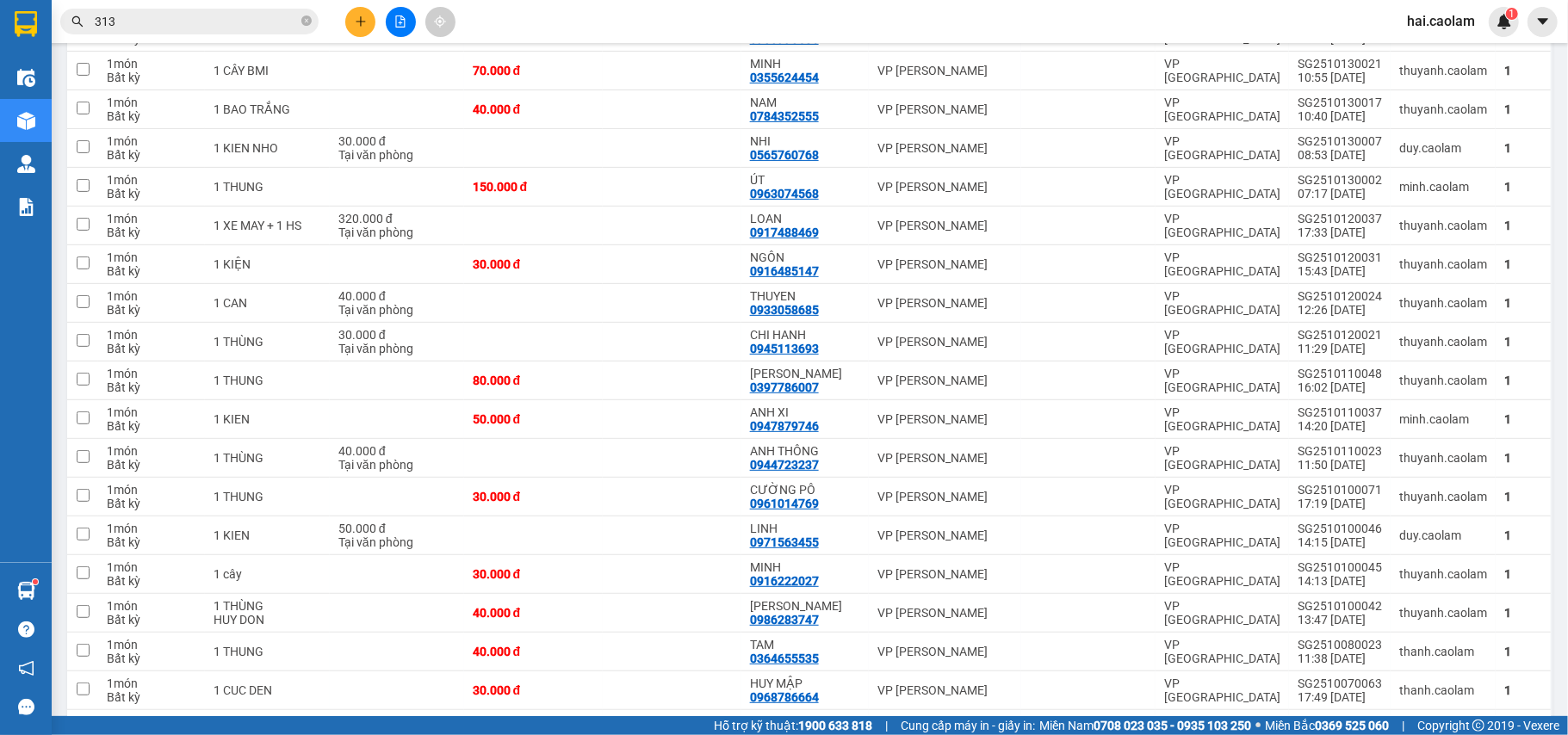
scroll to position [345, 0]
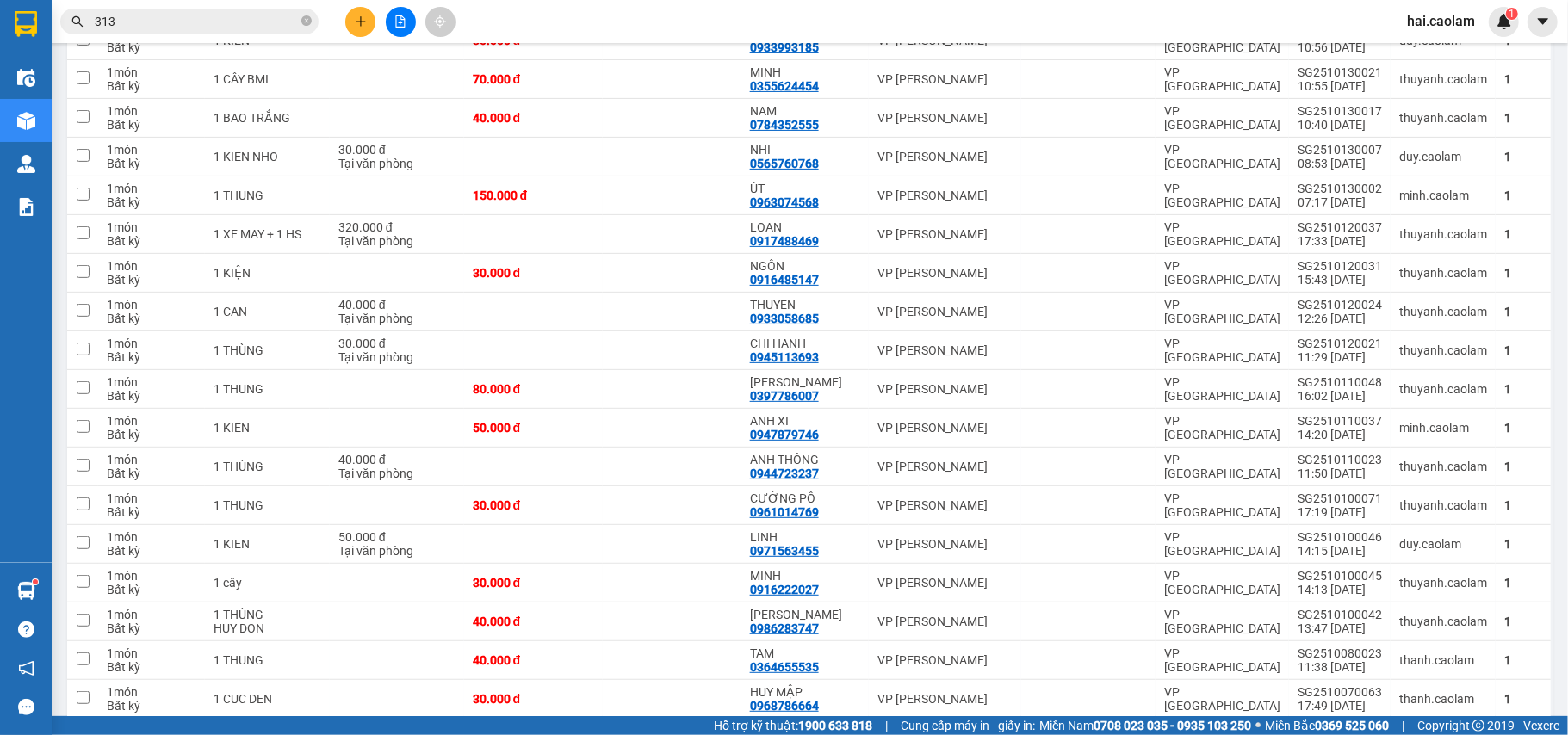
click at [228, 29] on input "313" at bounding box center [196, 22] width 203 height 19
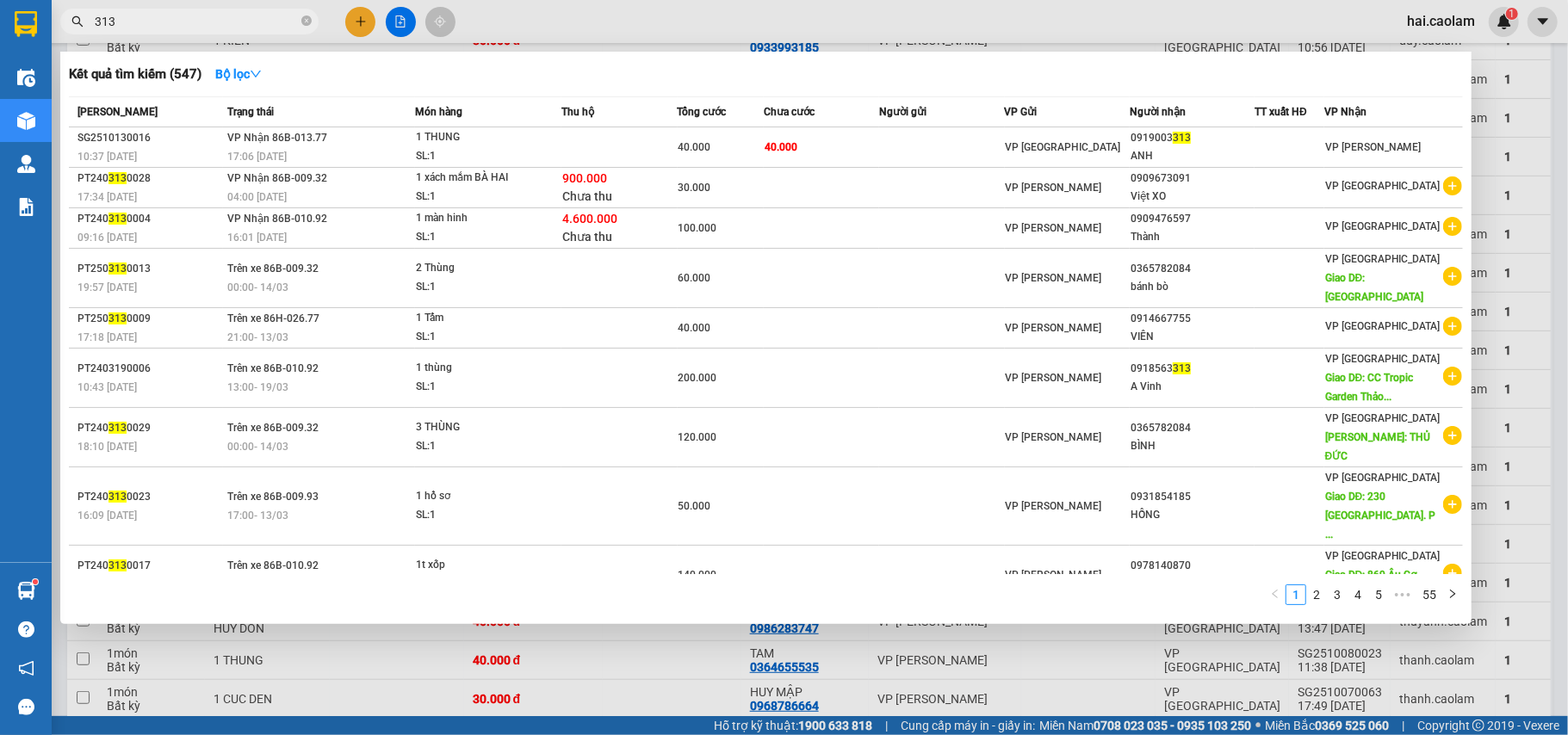
click at [228, 29] on input "313" at bounding box center [196, 22] width 203 height 19
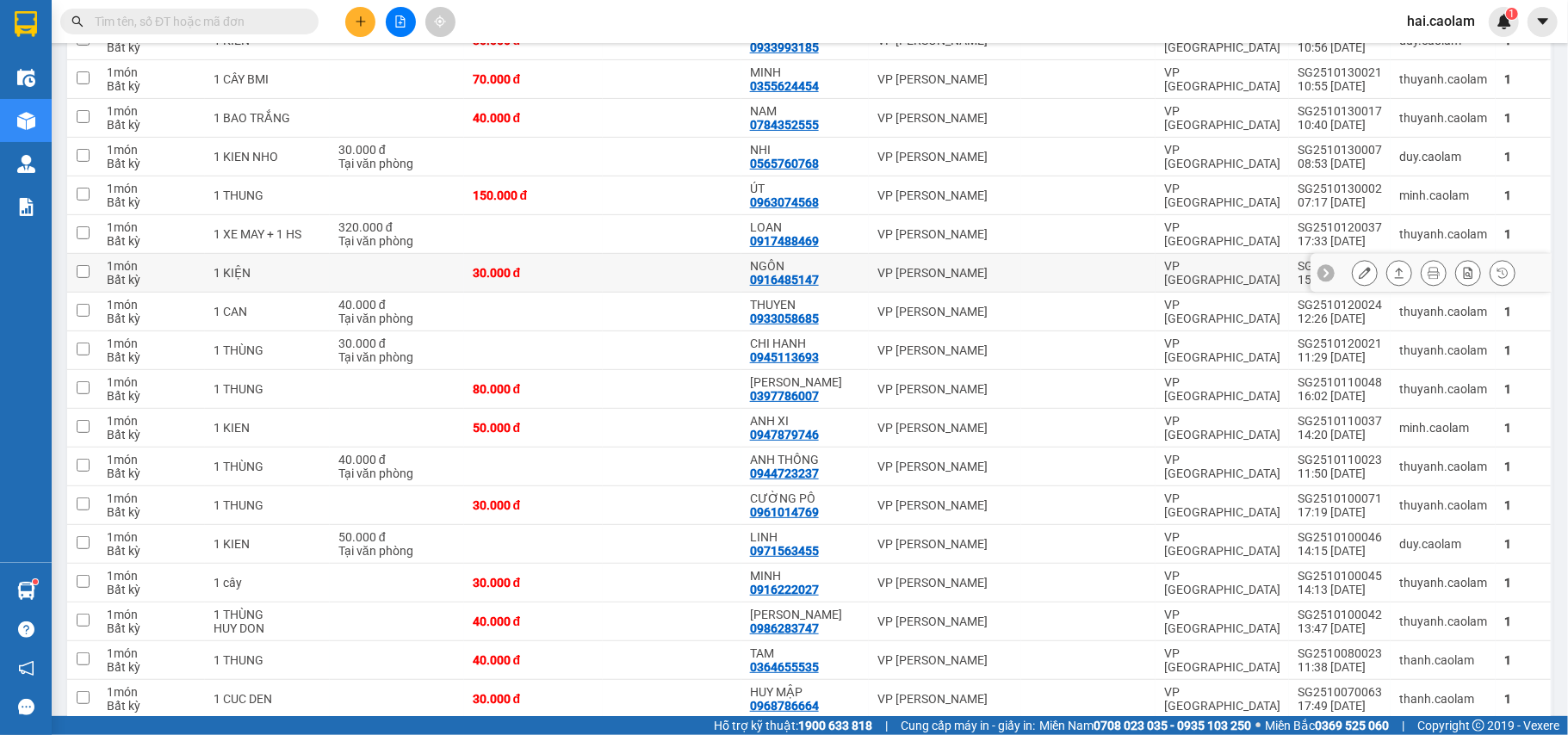
click at [834, 269] on div "NGÔN" at bounding box center [805, 266] width 110 height 14
checkbox input "true"
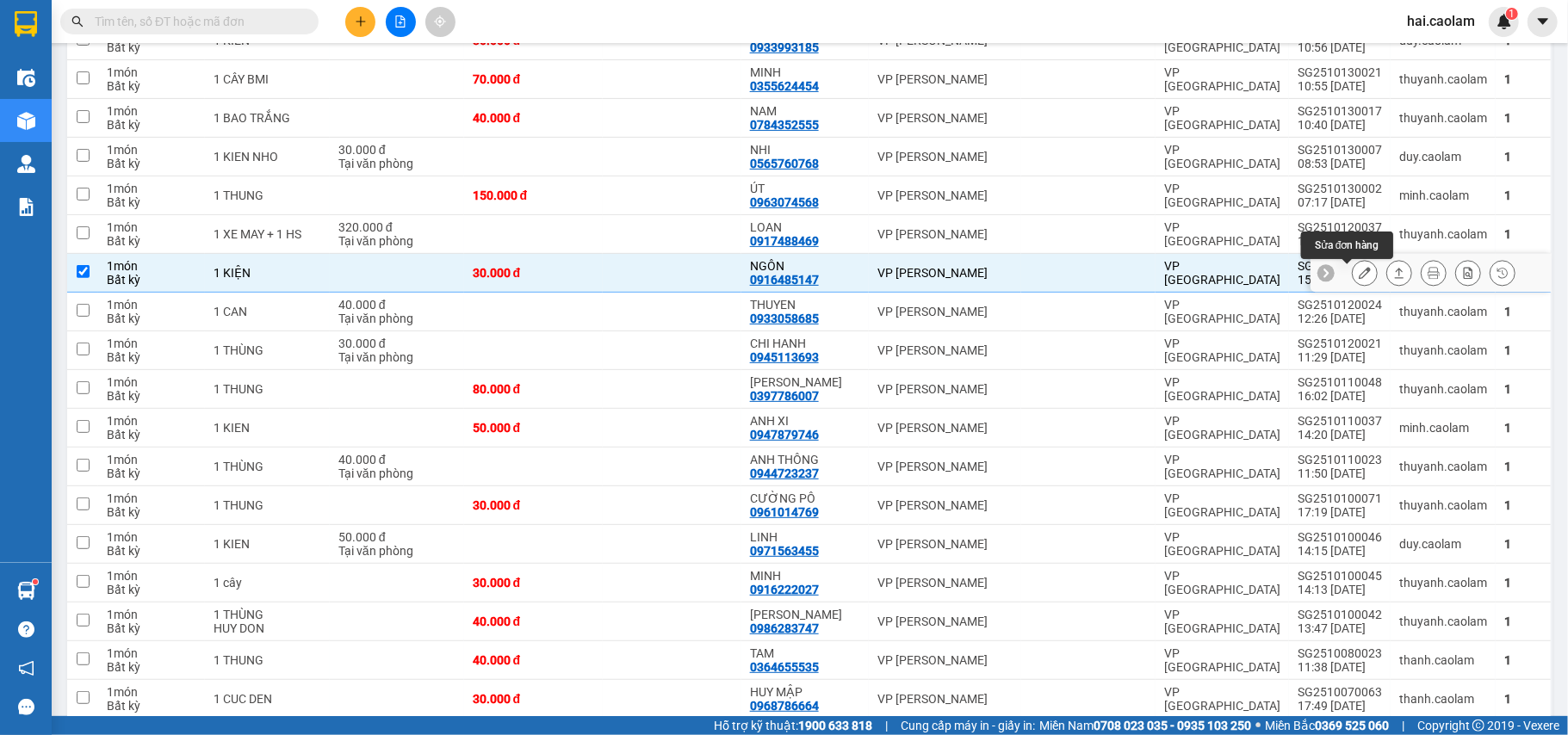
click at [1359, 279] on icon at bounding box center [1365, 273] width 12 height 12
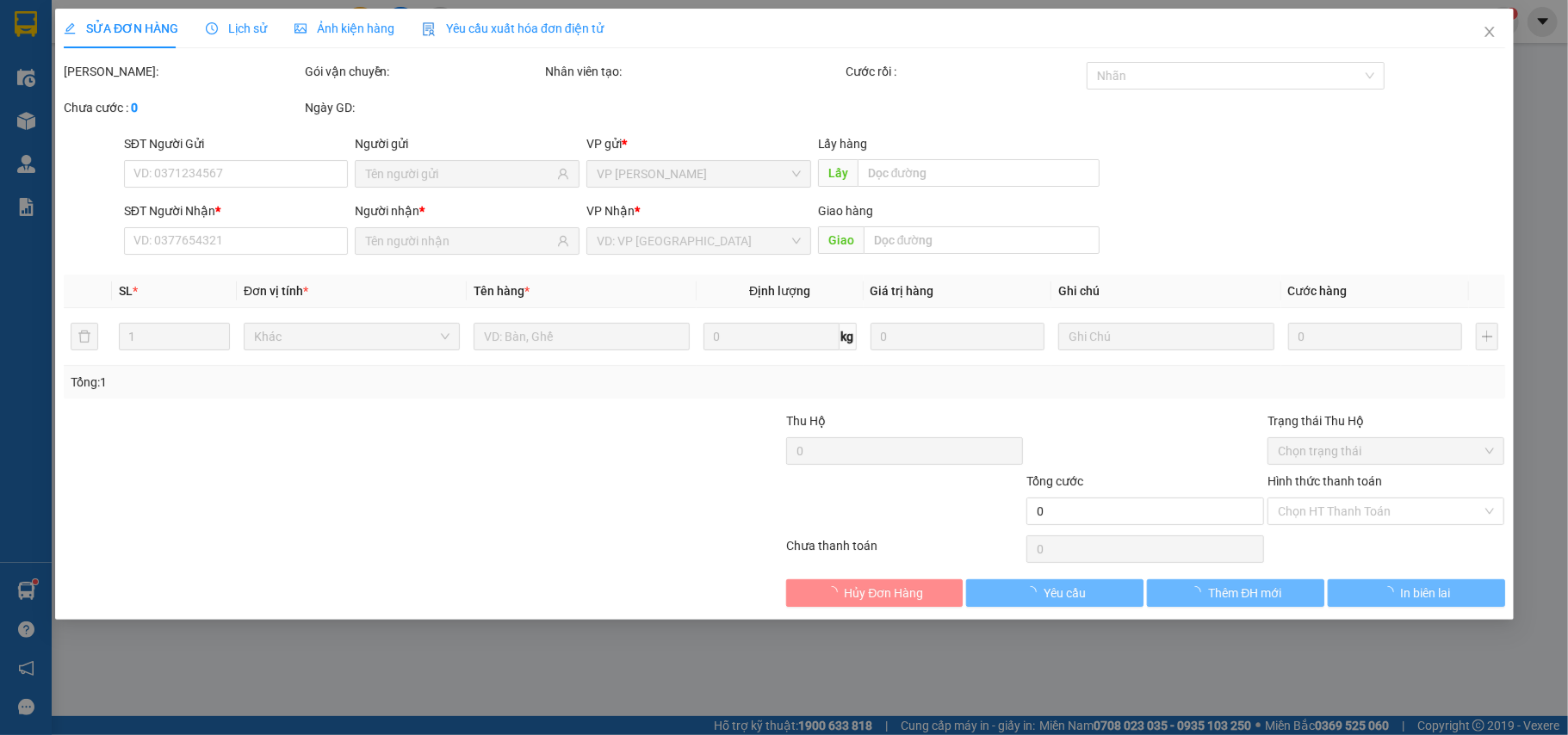
type input "0916485147"
type input "NGÔN"
type input "30.000"
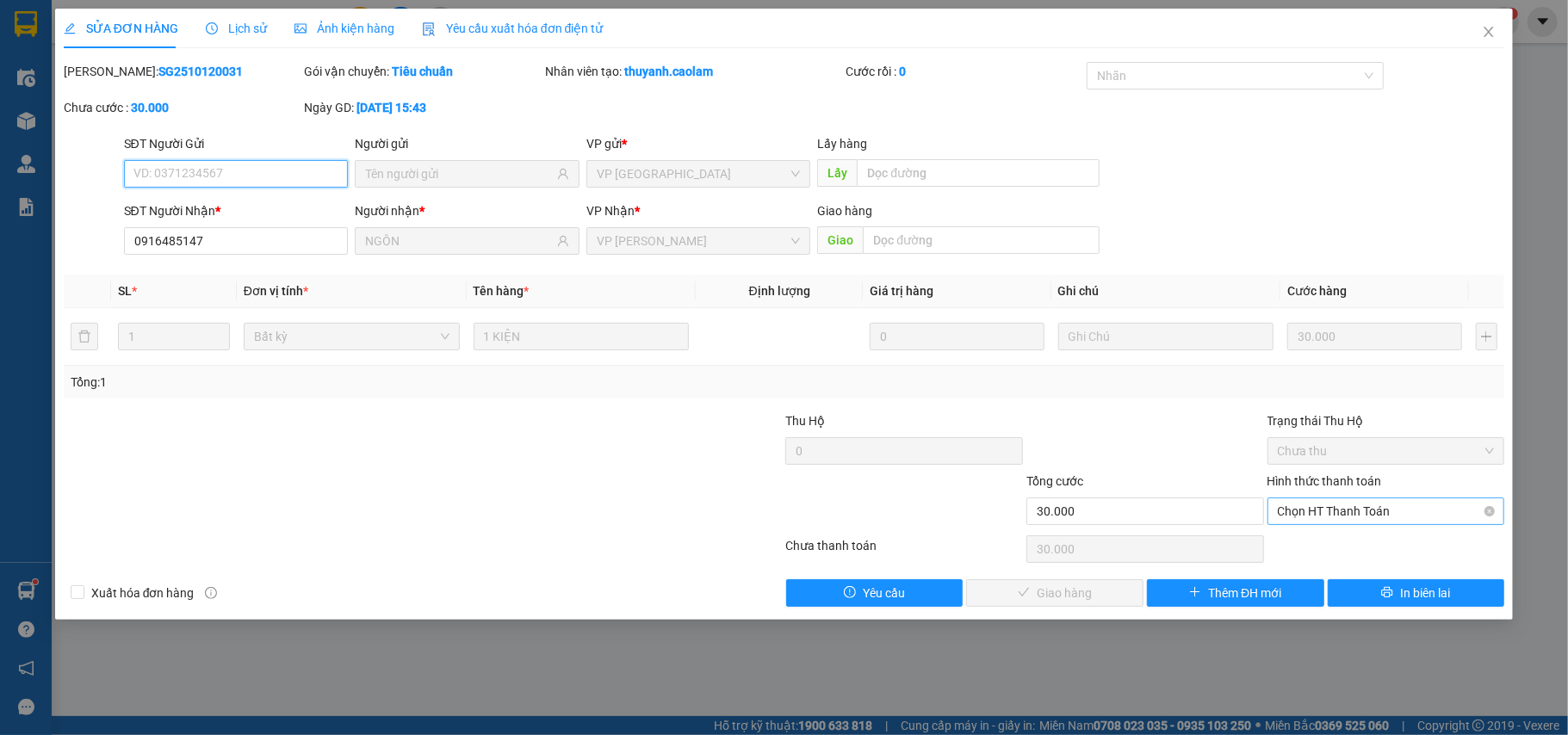
click at [1357, 514] on span "Chọn HT Thanh Toán" at bounding box center [1386, 512] width 217 height 26
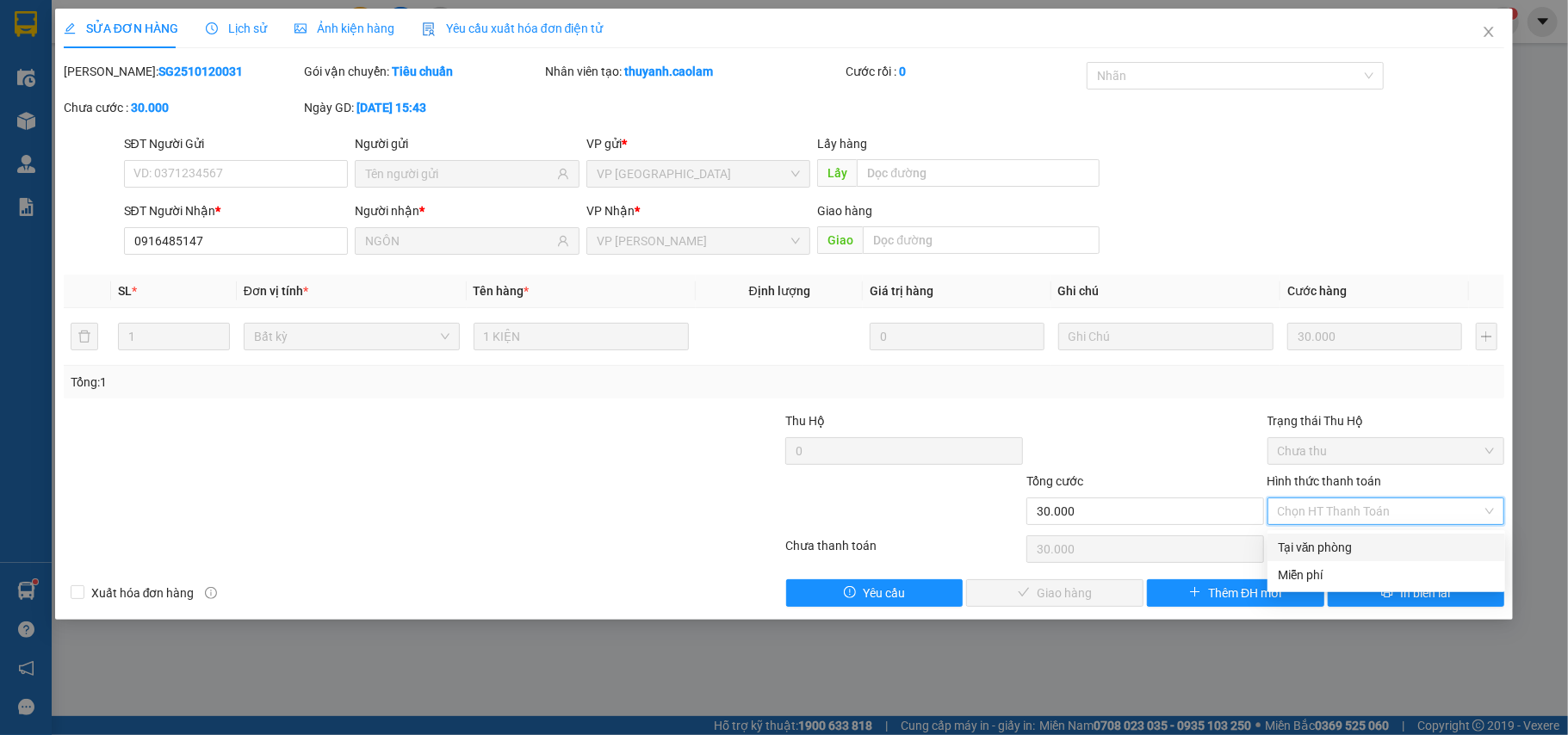
click at [1344, 544] on div "Tại văn phòng" at bounding box center [1386, 548] width 217 height 19
type input "0"
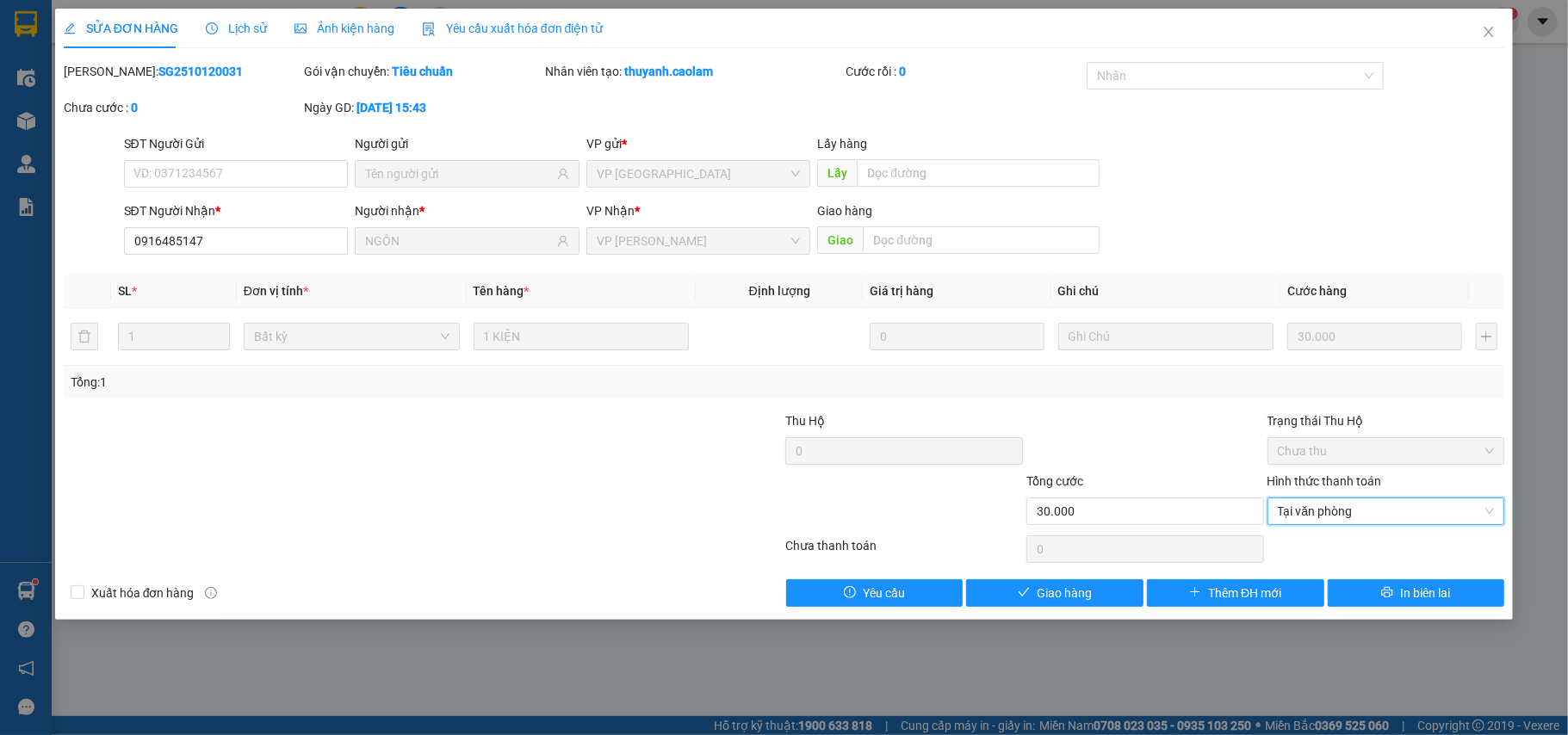
click at [1080, 610] on div "SỬA ĐƠN HÀNG Lịch sử Ảnh kiện hàng Yêu cầu xuất hóa đơn điện tử Total Paid Fee …" at bounding box center [784, 314] width 1459 height 612
click at [1083, 603] on span "Giao hàng" at bounding box center [1064, 593] width 55 height 19
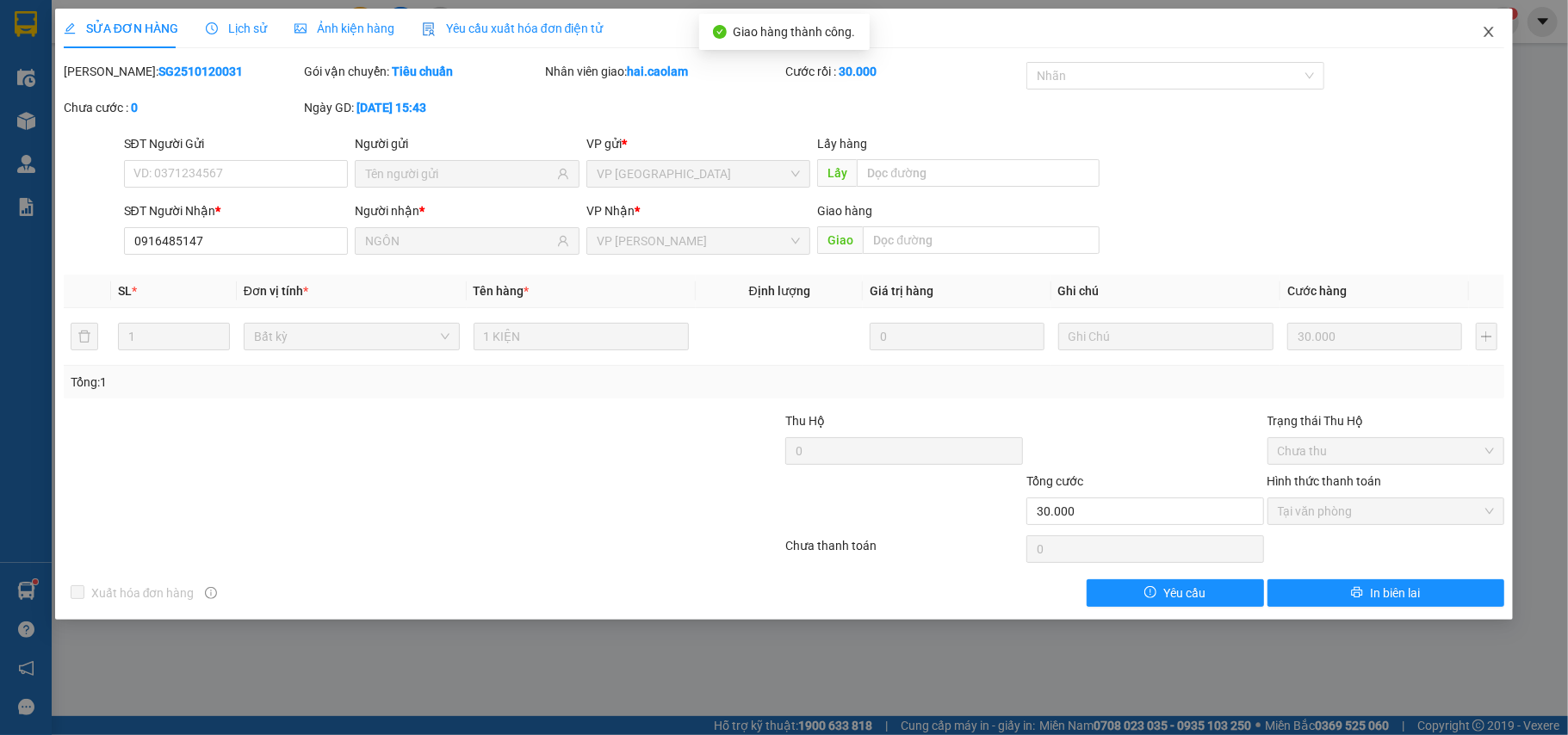
click at [1495, 36] on icon "close" at bounding box center [1488, 32] width 14 height 14
